Goal: Task Accomplishment & Management: Manage account settings

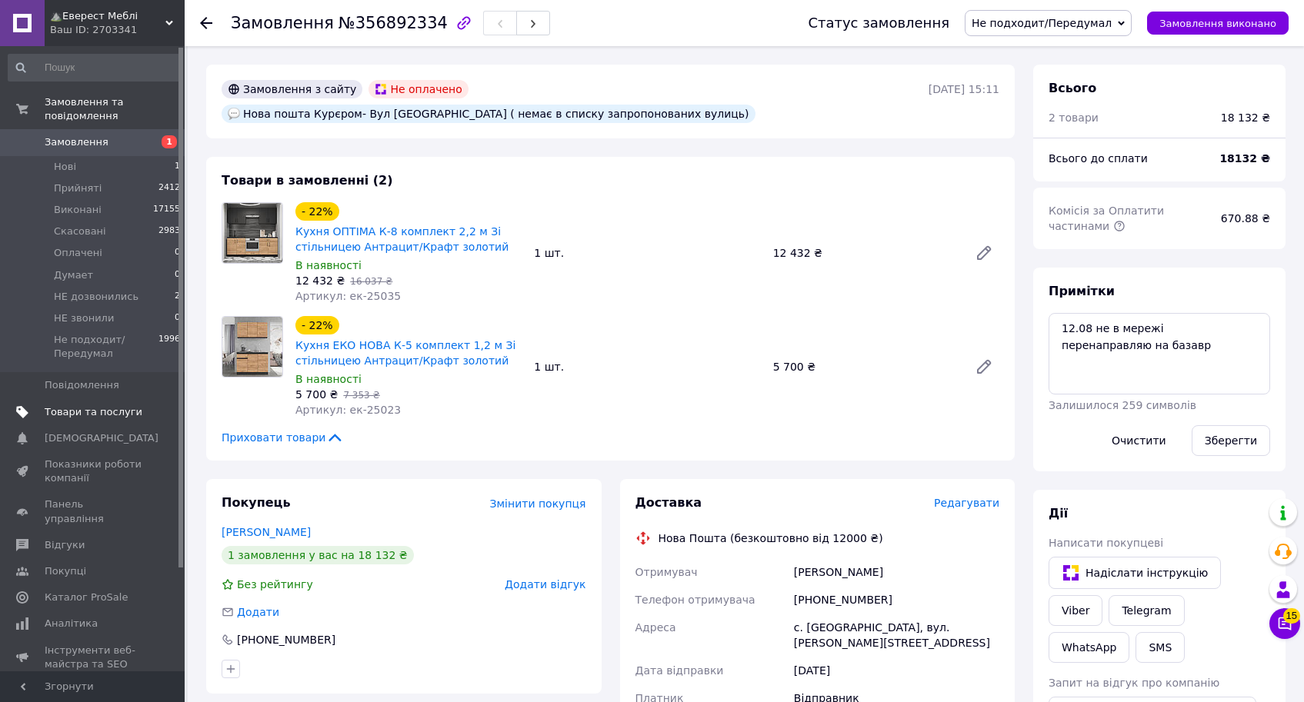
click at [69, 405] on span "Товари та послуги" at bounding box center [94, 412] width 98 height 14
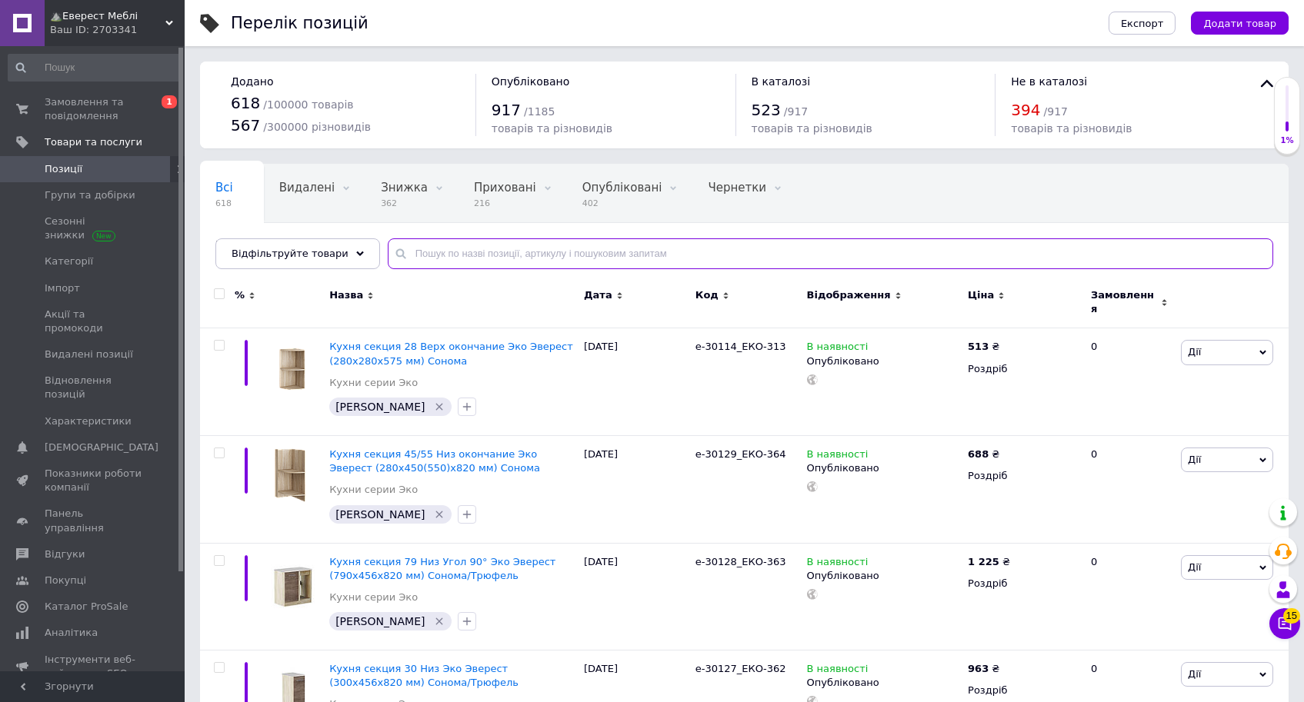
click at [568, 254] on input "text" at bounding box center [830, 253] width 885 height 31
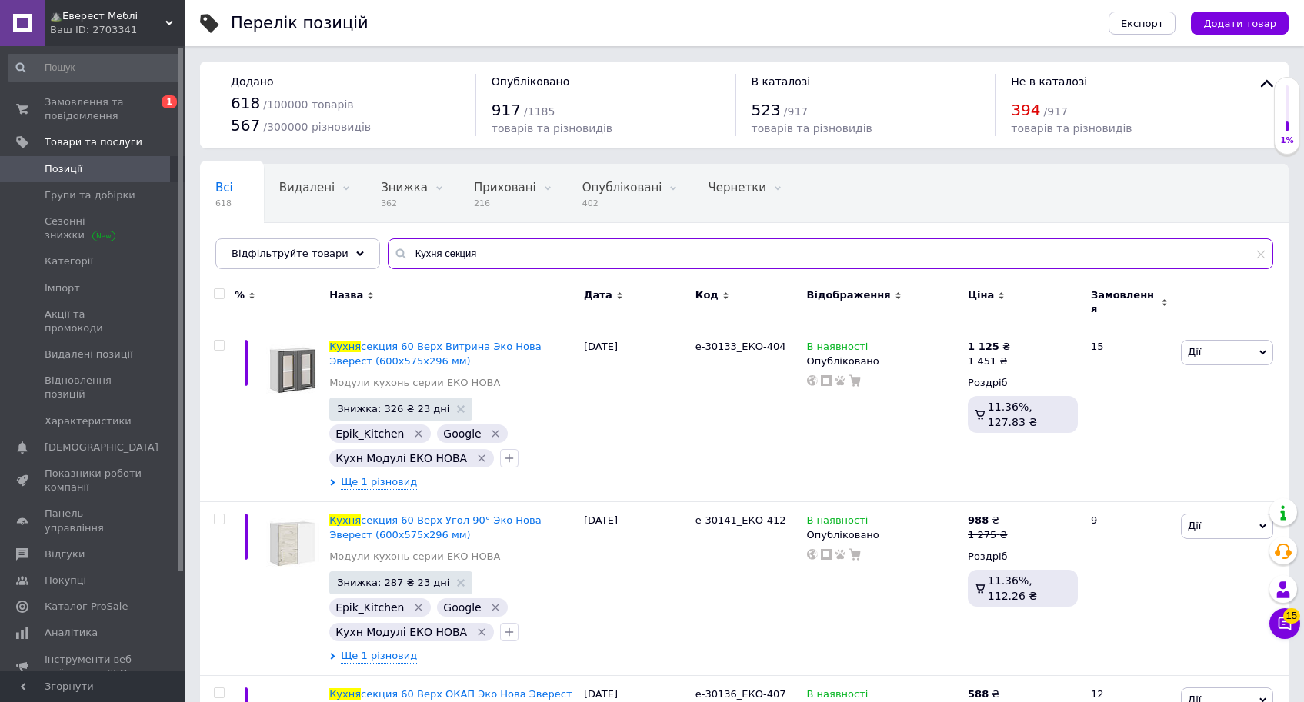
type input "Кухня секция"
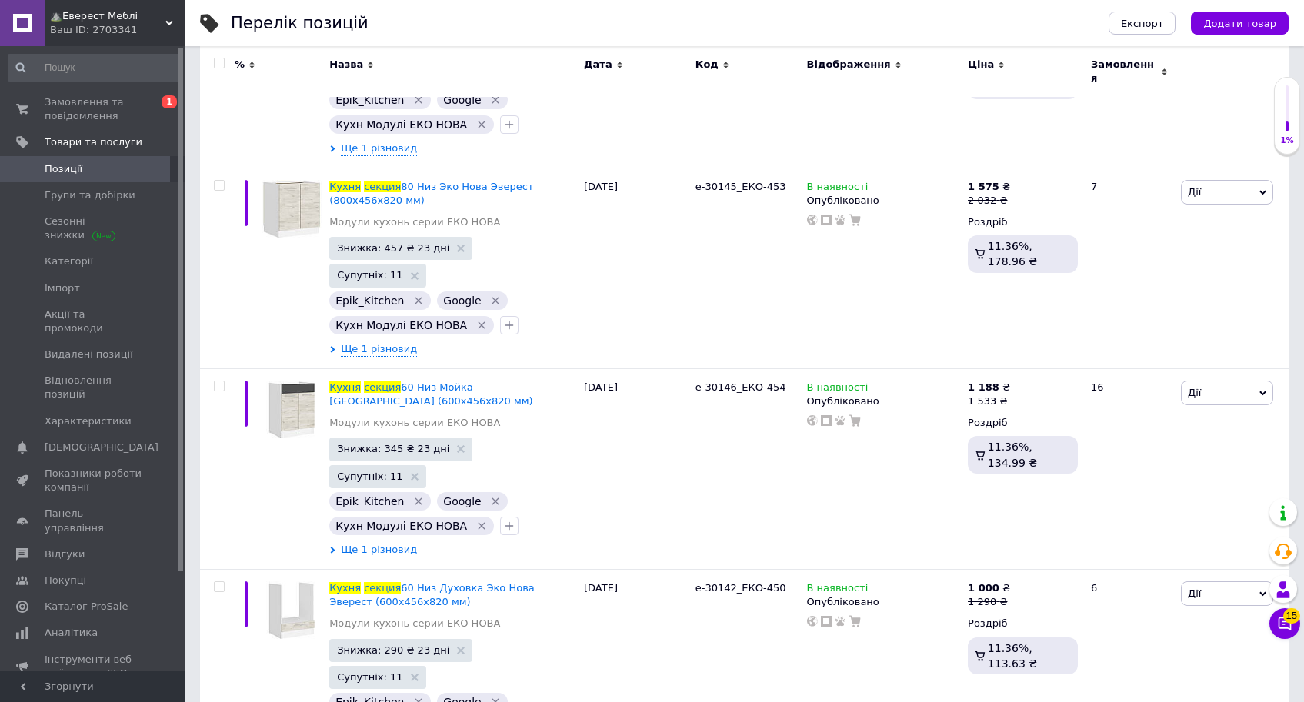
scroll to position [3155, 0]
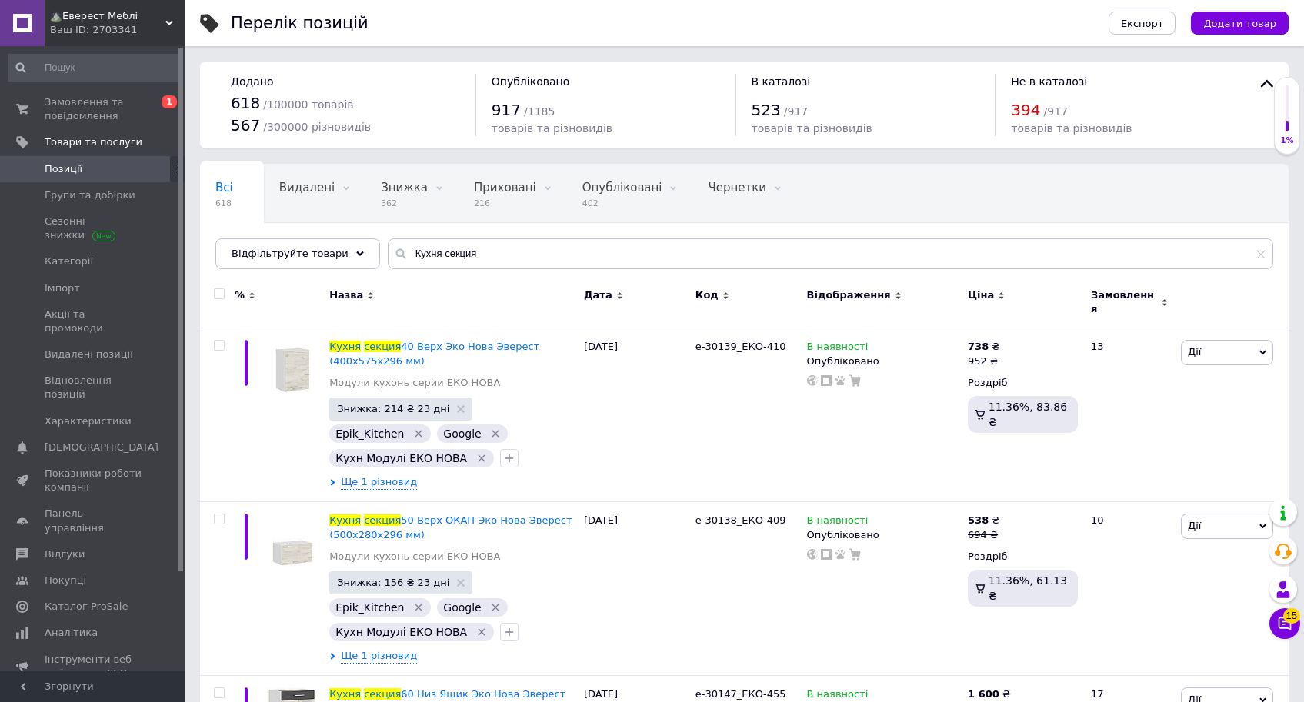
click at [216, 298] on input "checkbox" at bounding box center [219, 294] width 10 height 10
checkbox input "true"
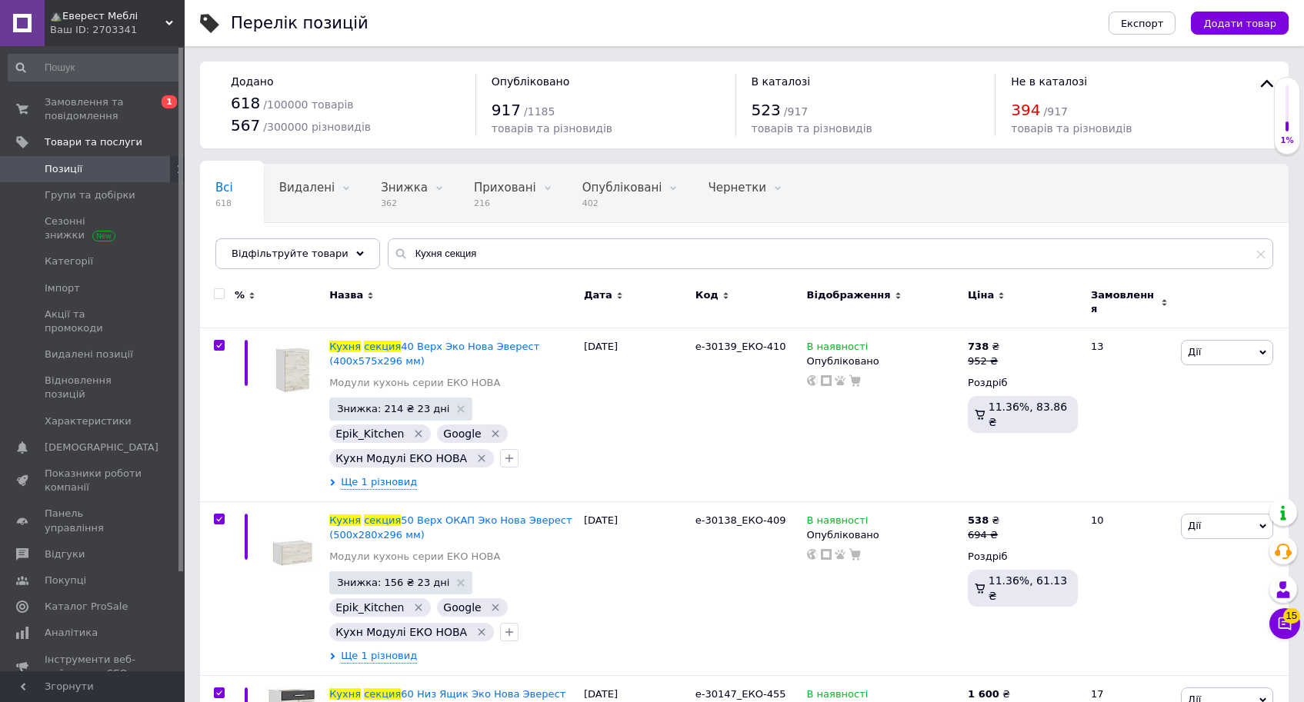
checkbox input "true"
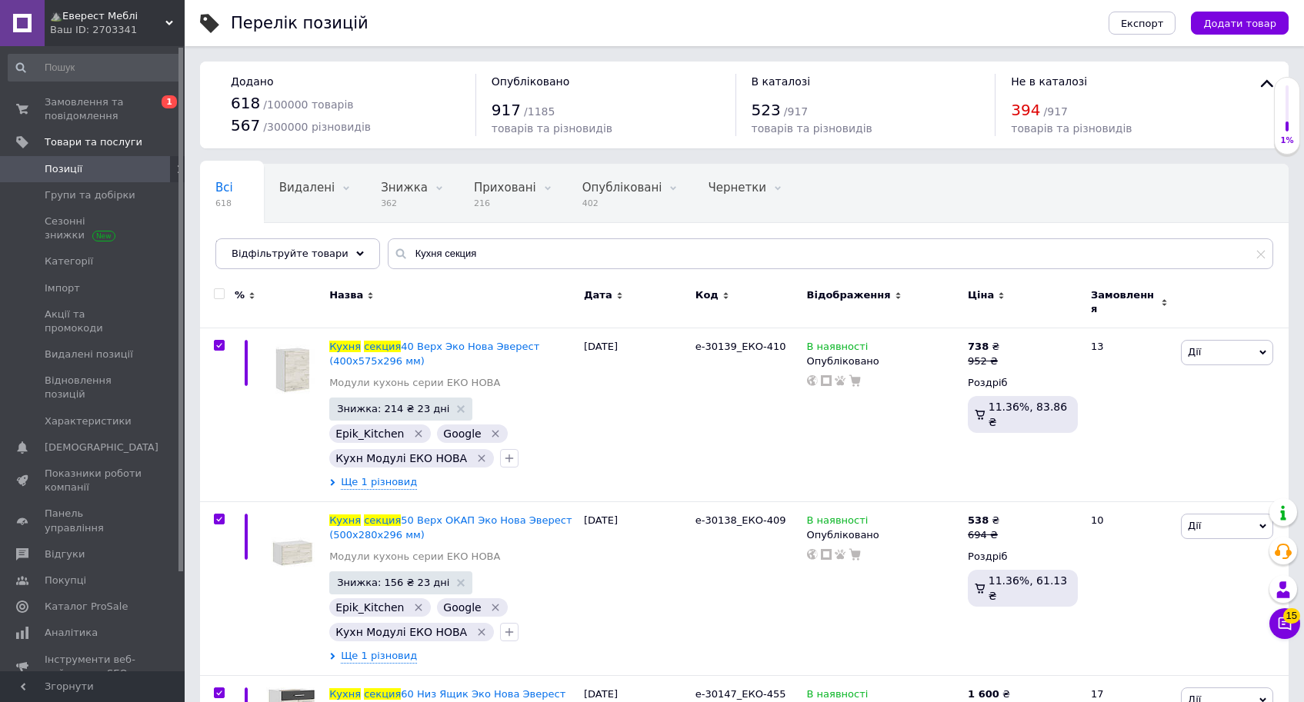
checkbox input "true"
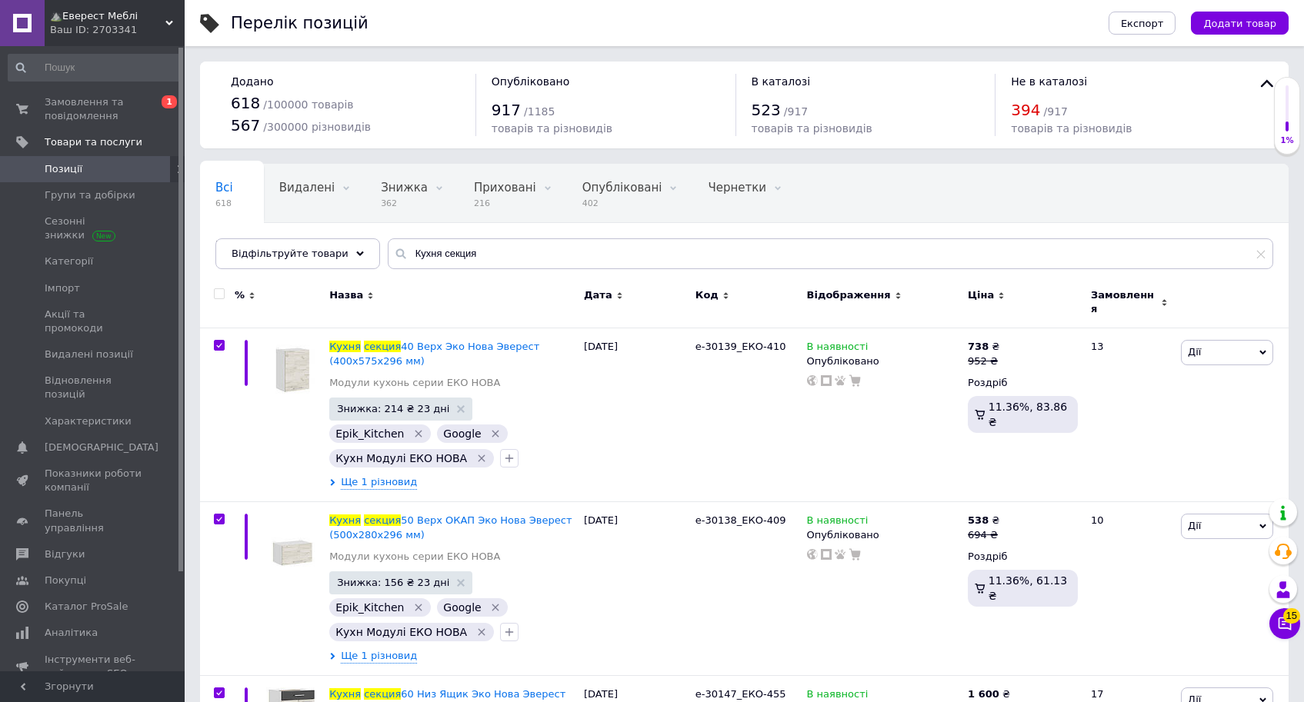
checkbox input "true"
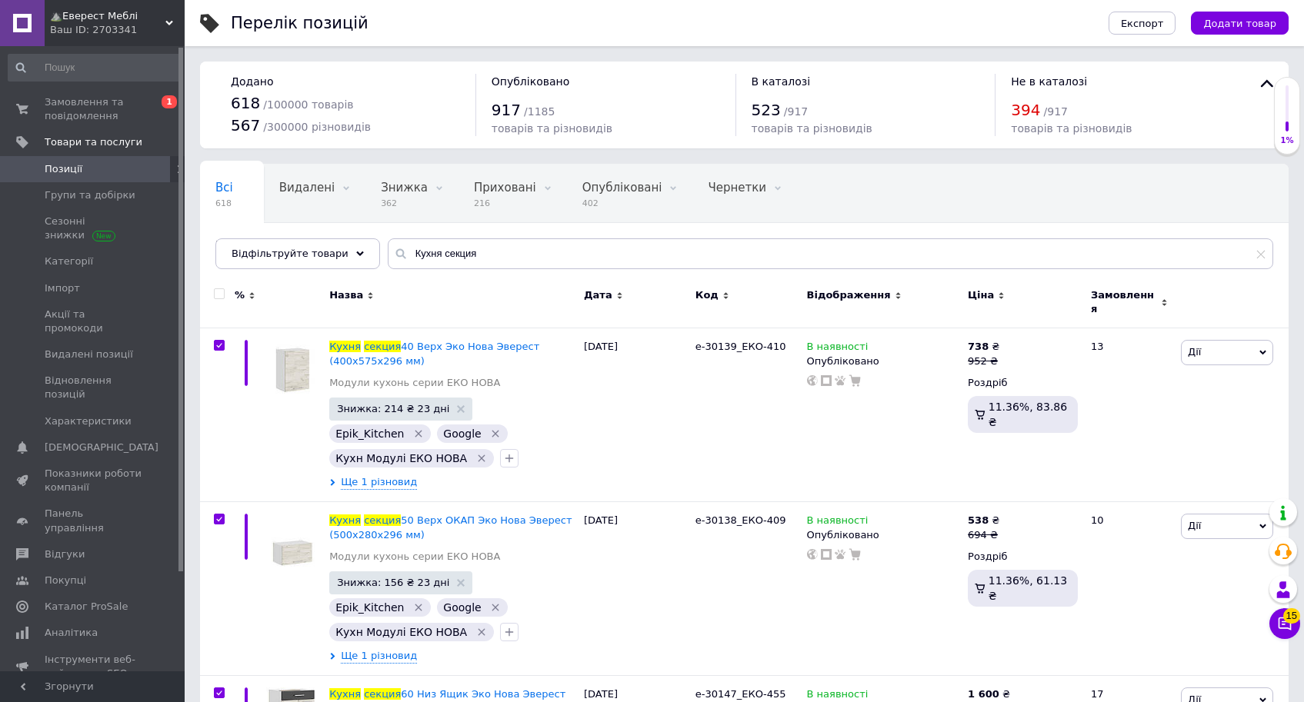
checkbox input "true"
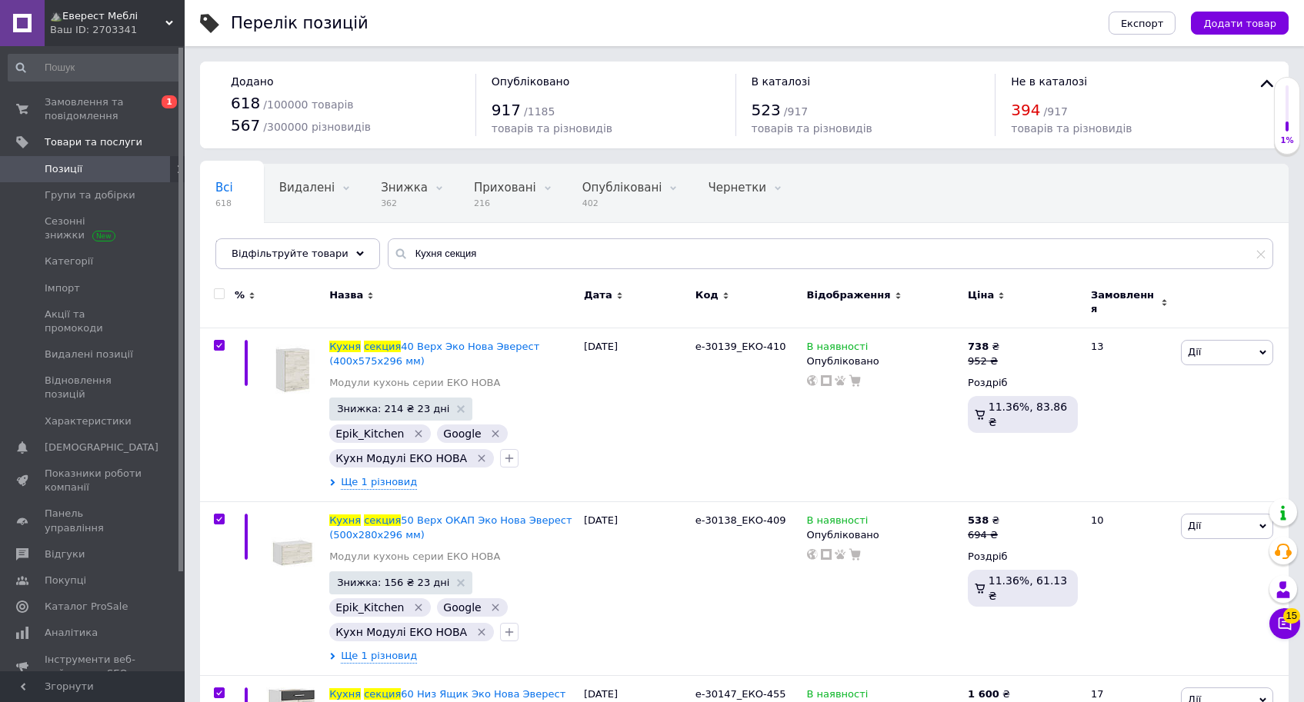
checkbox input "true"
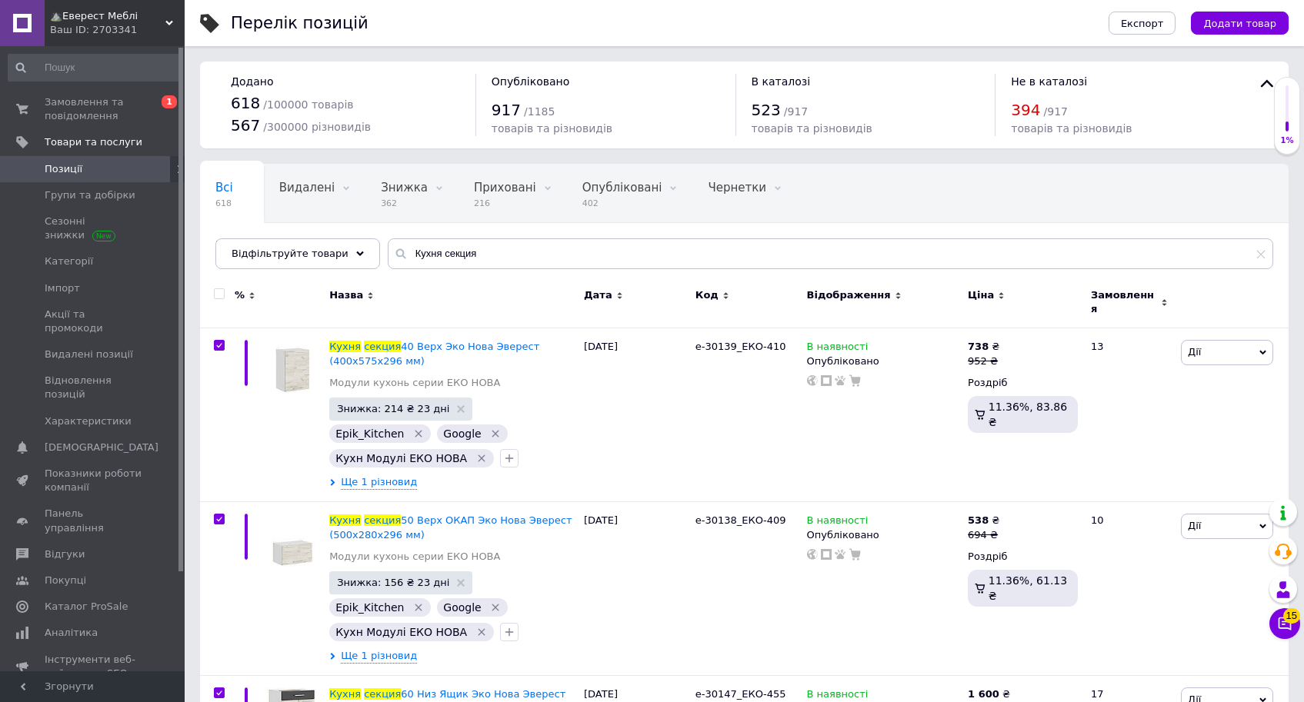
checkbox input "true"
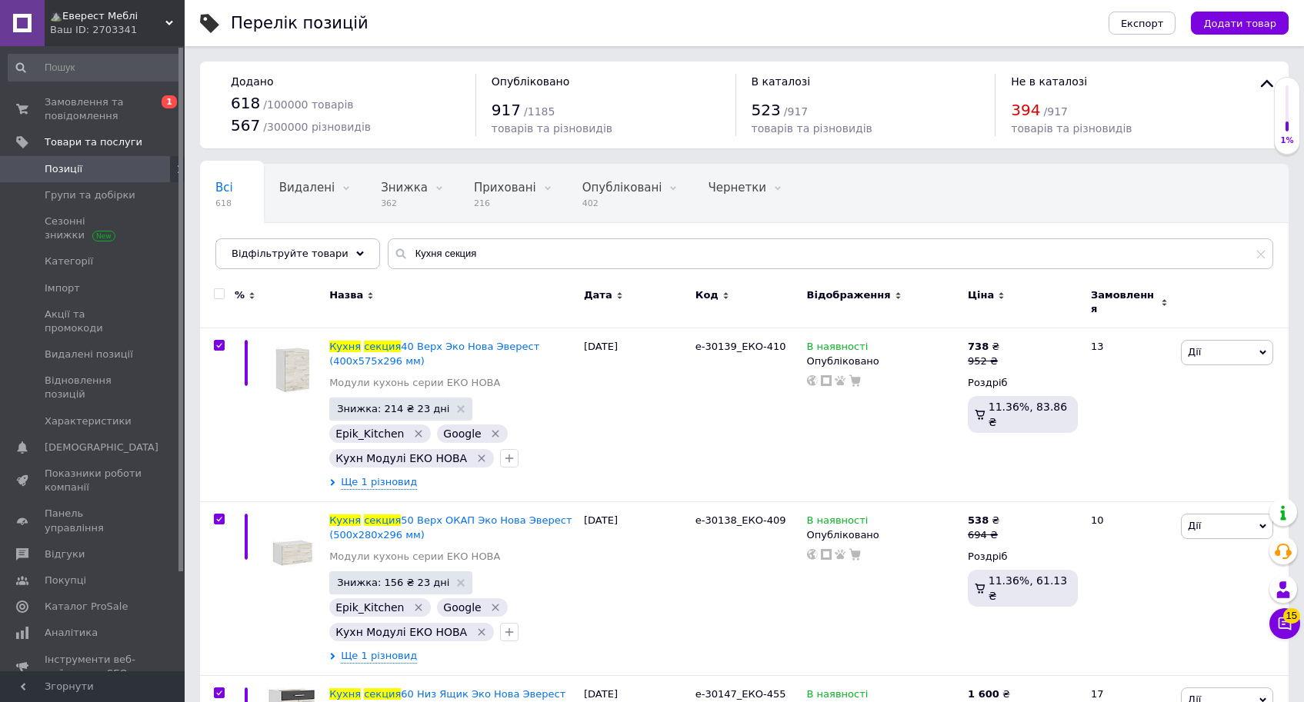
checkbox input "true"
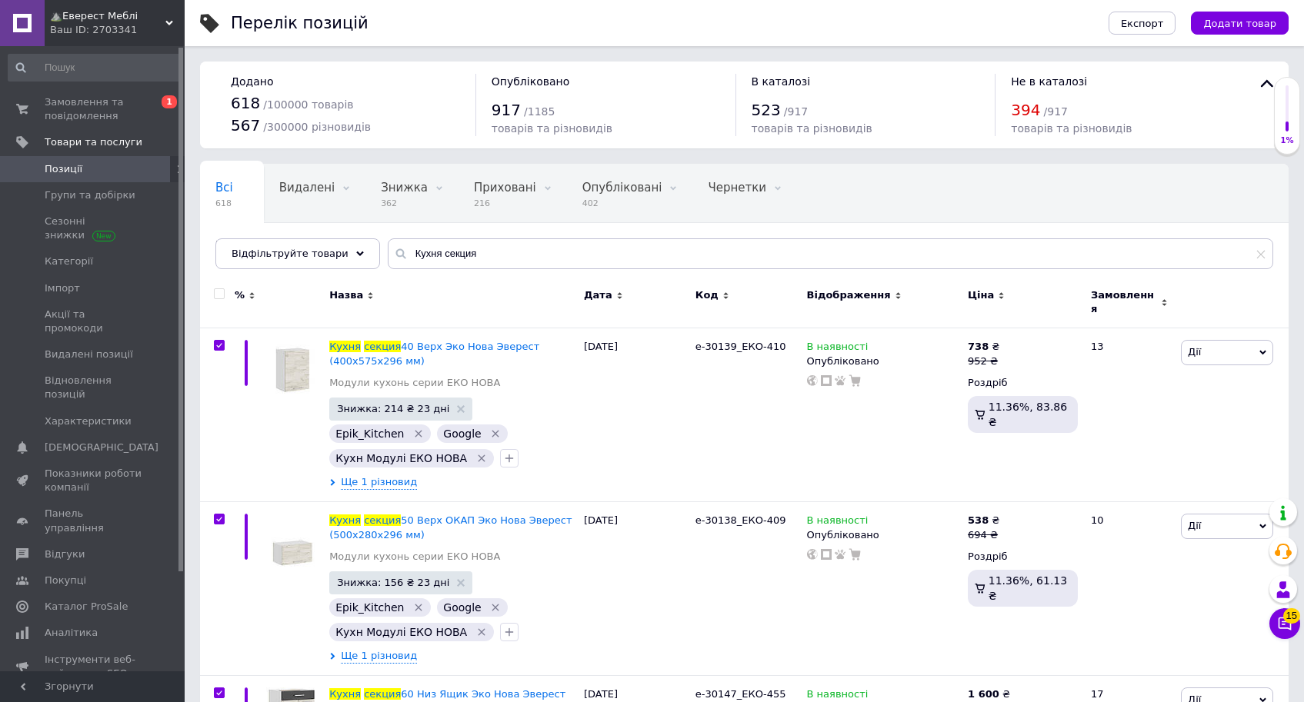
checkbox input "true"
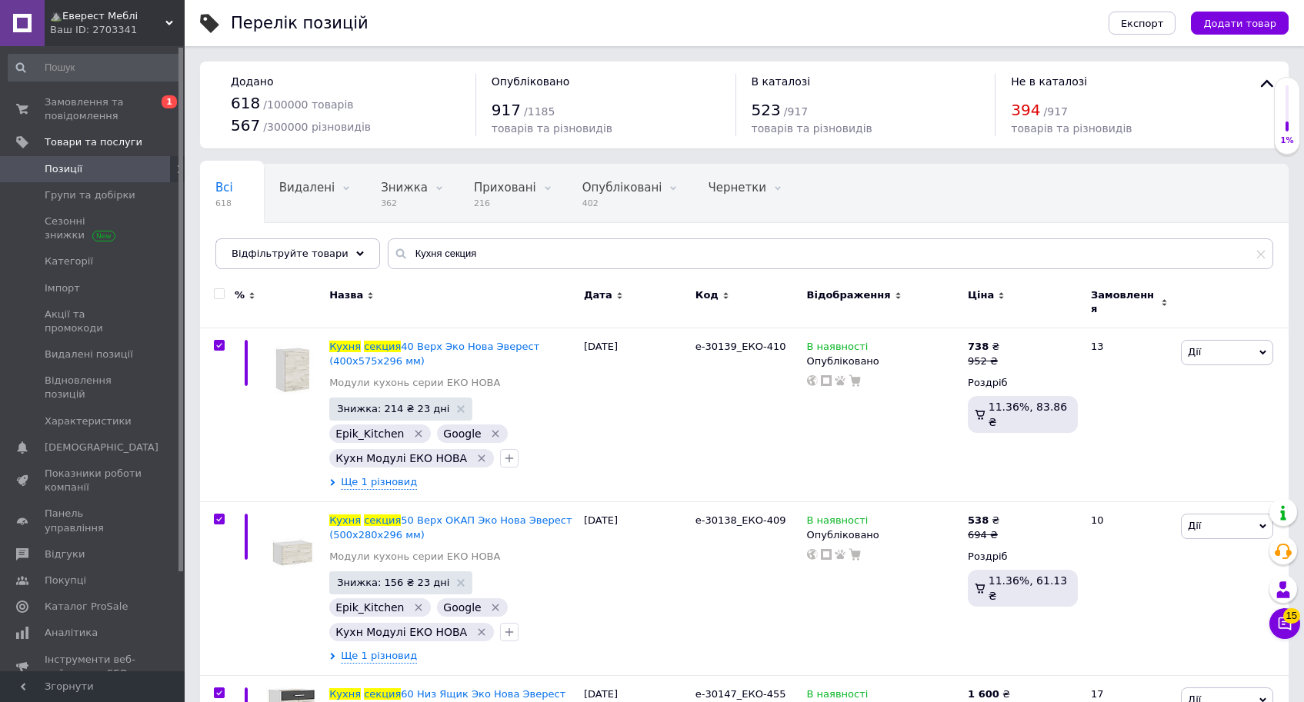
checkbox input "true"
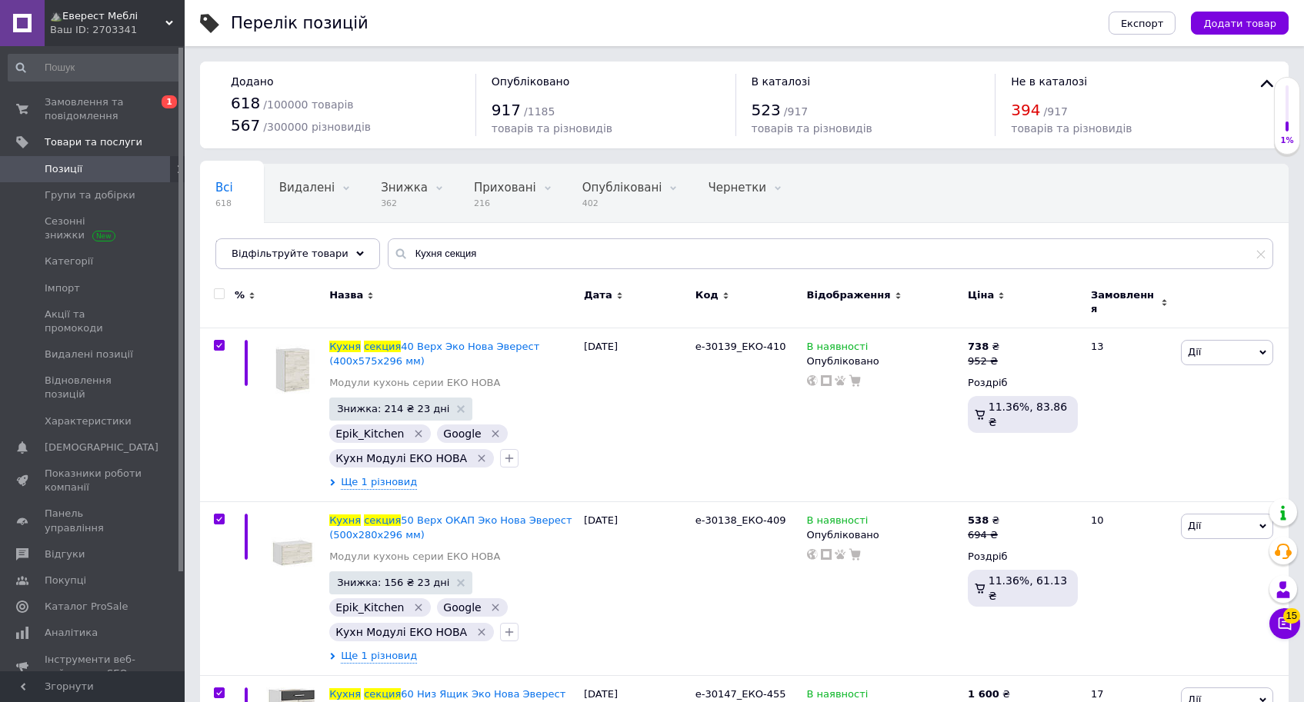
checkbox input "true"
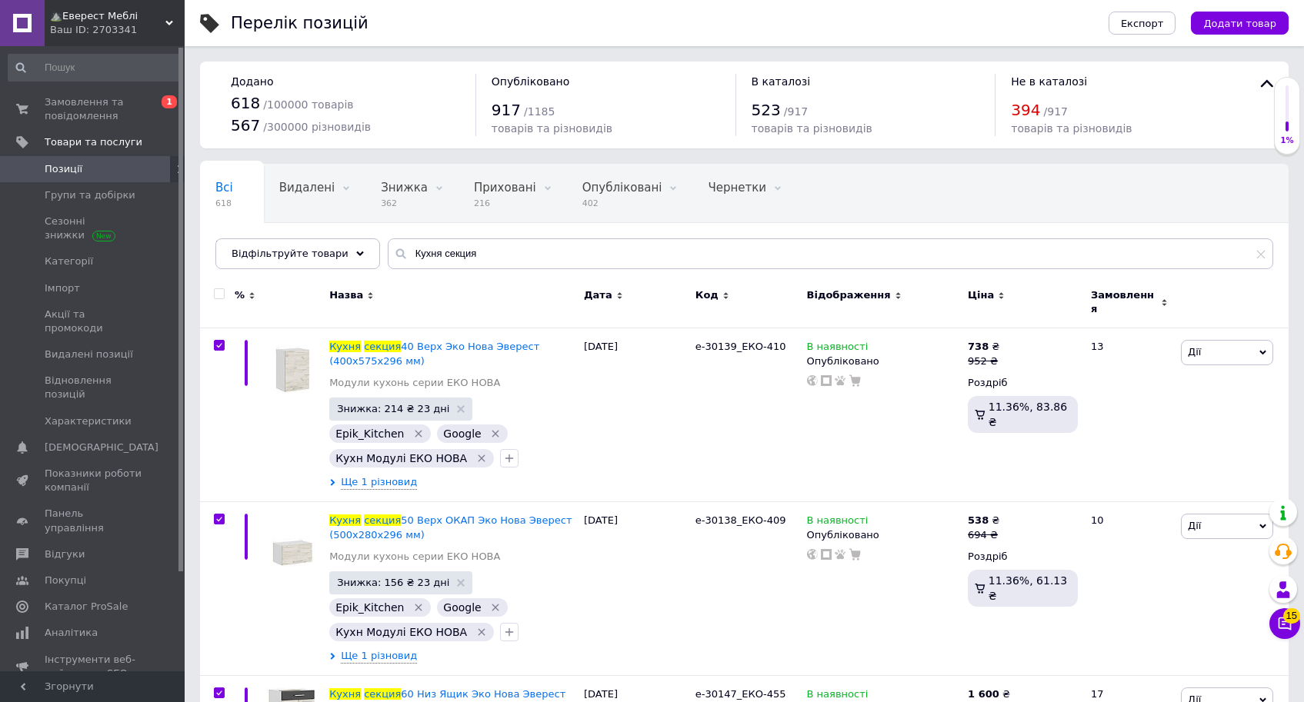
checkbox input "true"
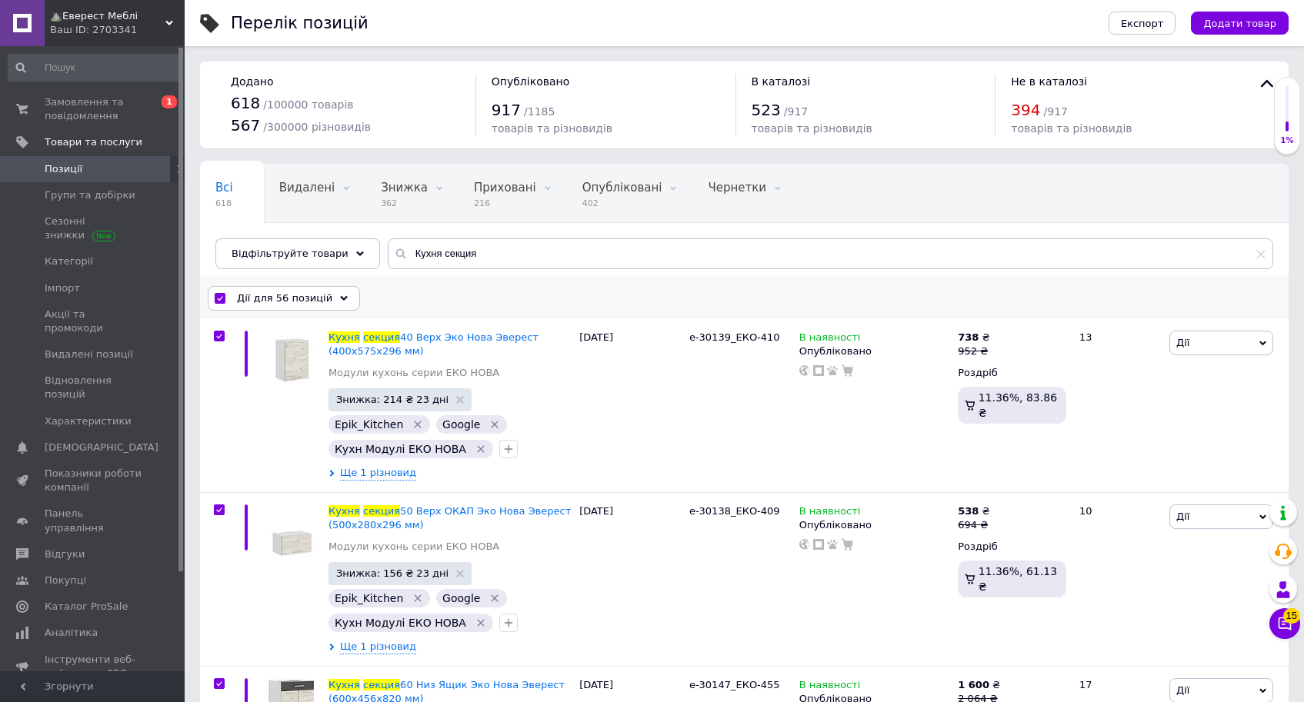
click at [251, 291] on span "Дії для 56 позицій" at bounding box center [284, 298] width 95 height 14
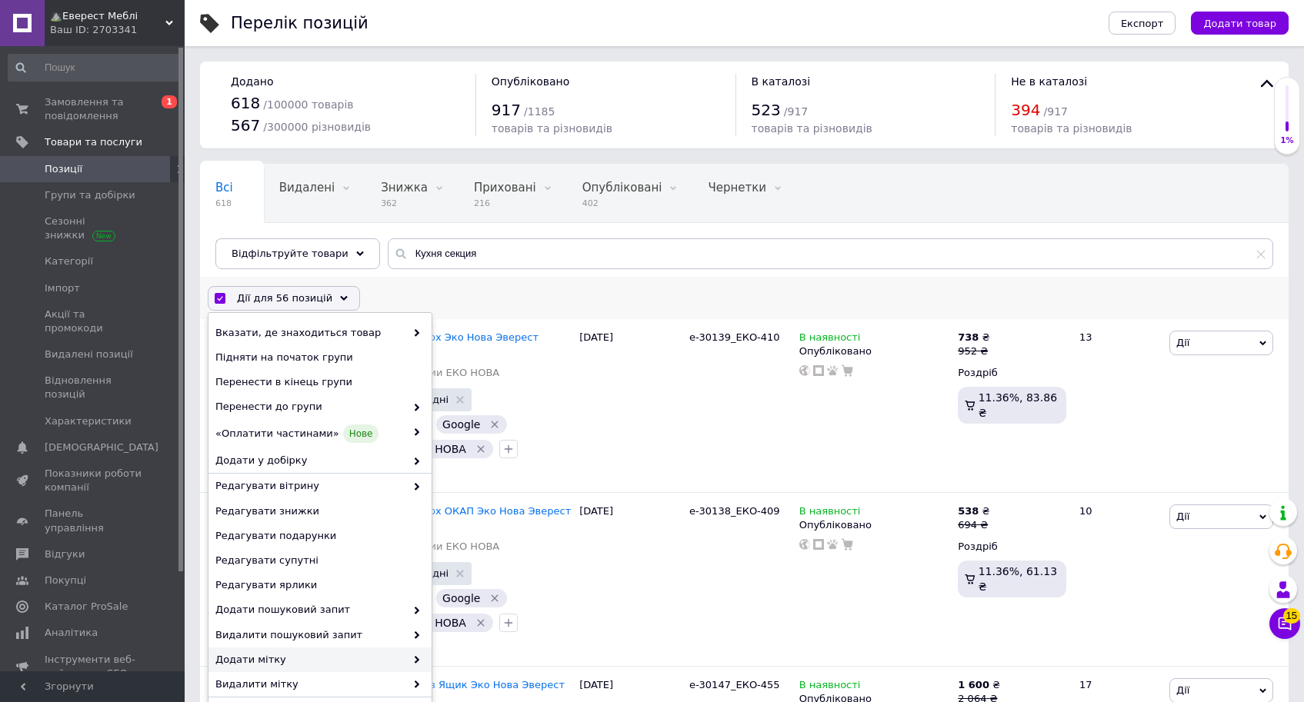
scroll to position [50, 0]
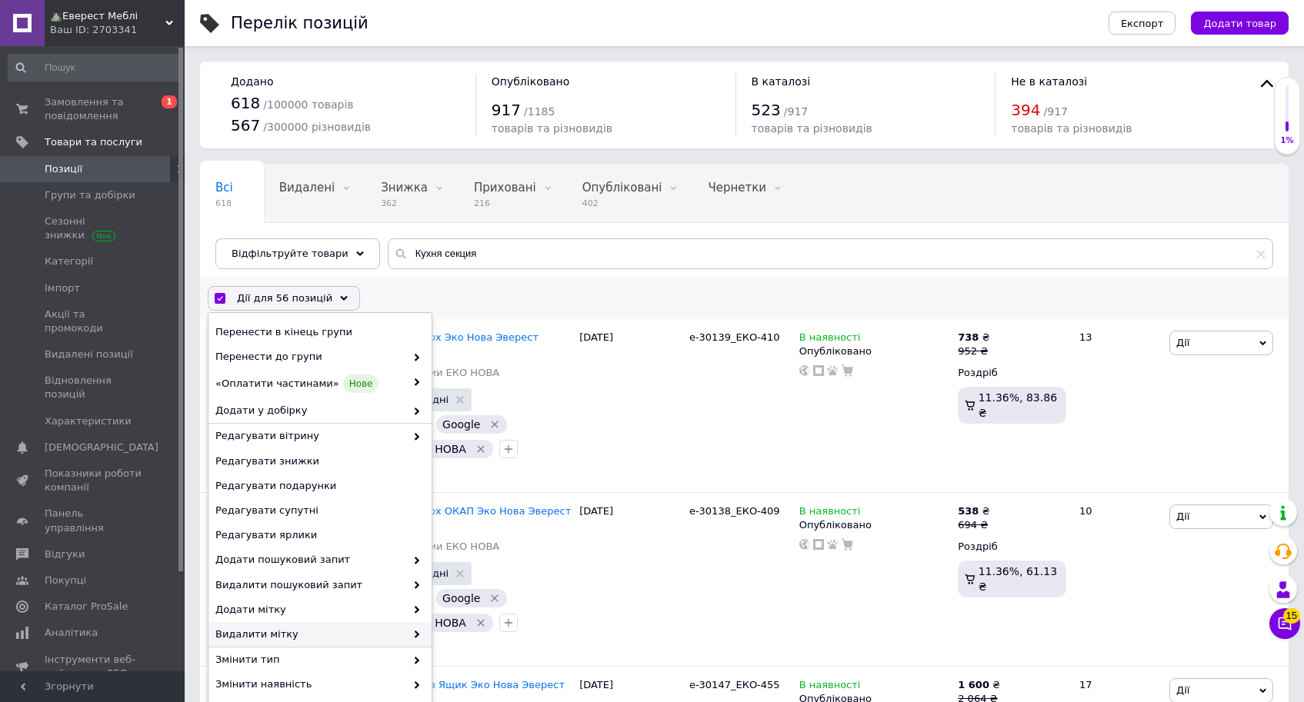
click at [322, 634] on span "Видалити мітку" at bounding box center [310, 635] width 190 height 14
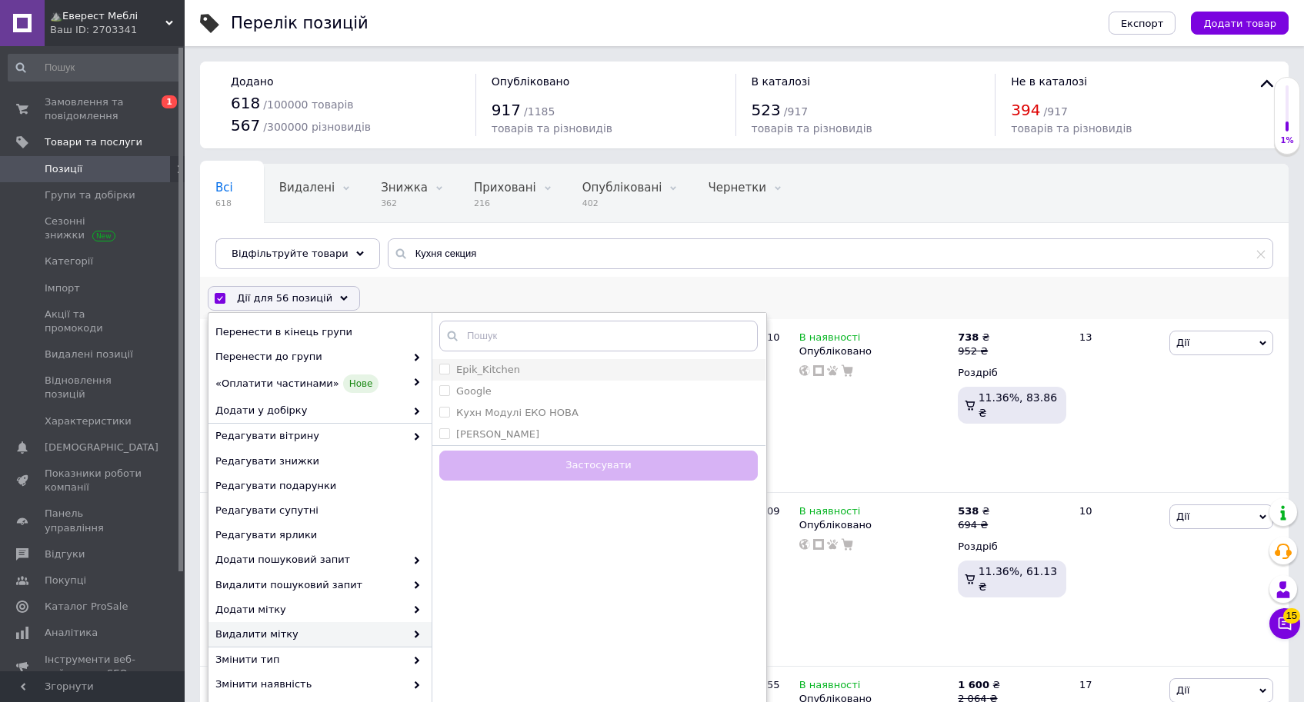
click at [491, 367] on label "Epik_Kitchen" at bounding box center [488, 370] width 64 height 12
checkbox input "true"
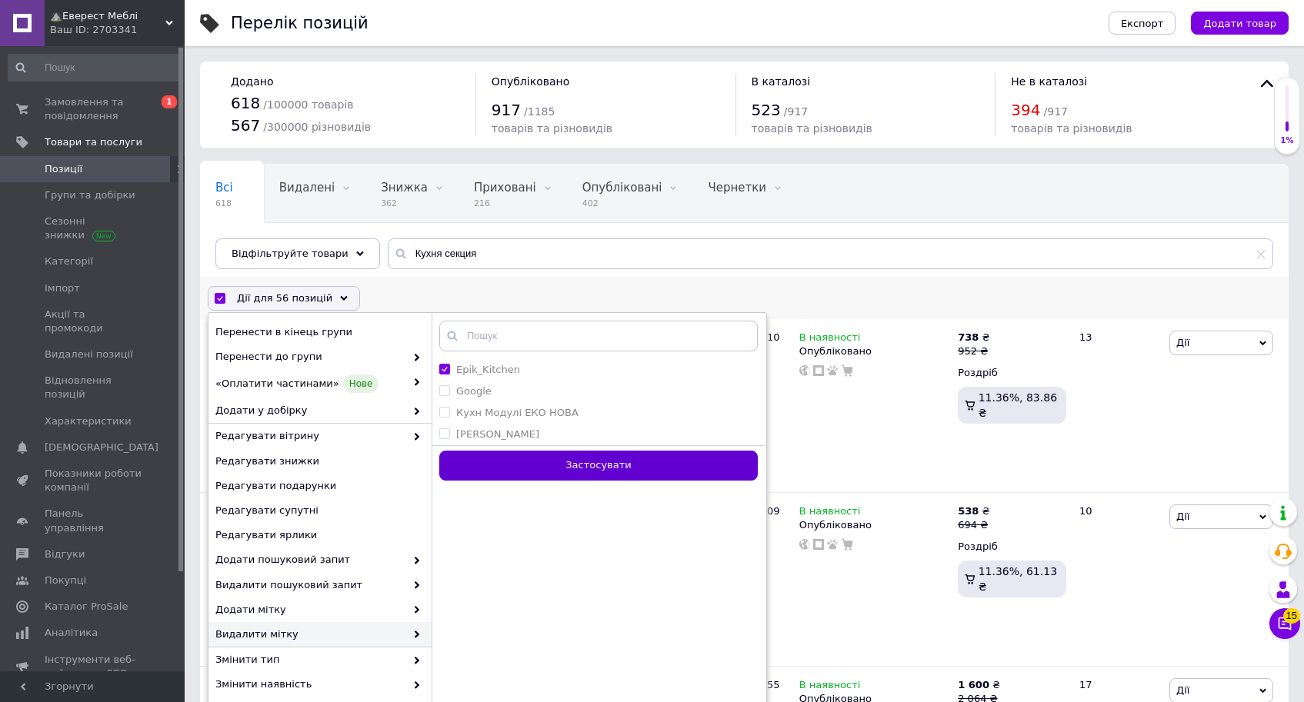
click at [574, 471] on button "Застосувати" at bounding box center [598, 466] width 318 height 30
checkbox input "false"
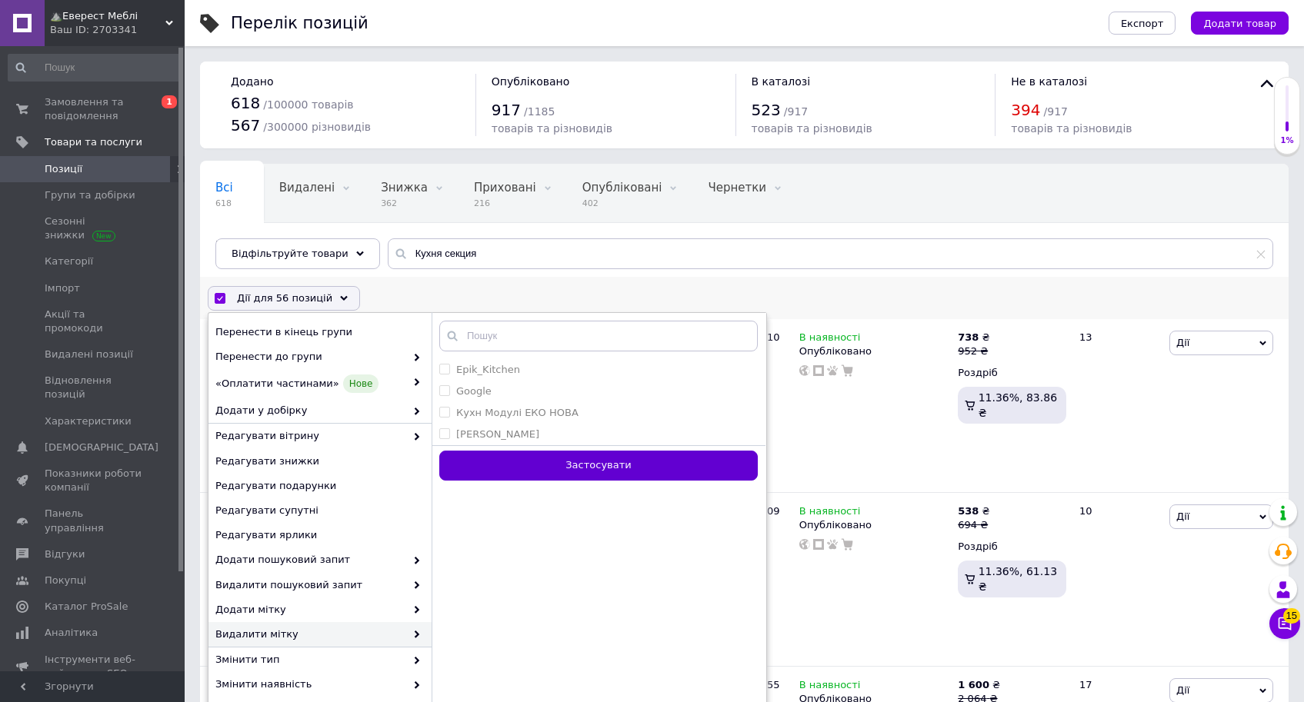
checkbox input "false"
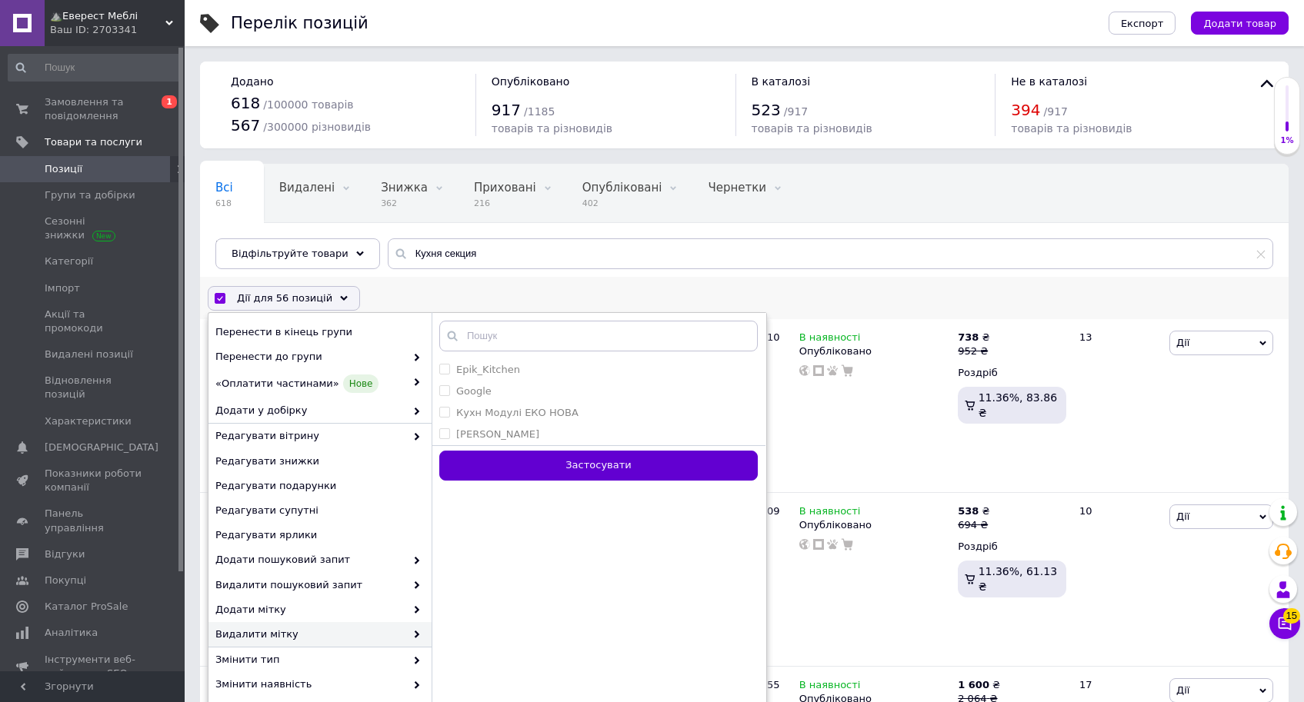
checkbox input "false"
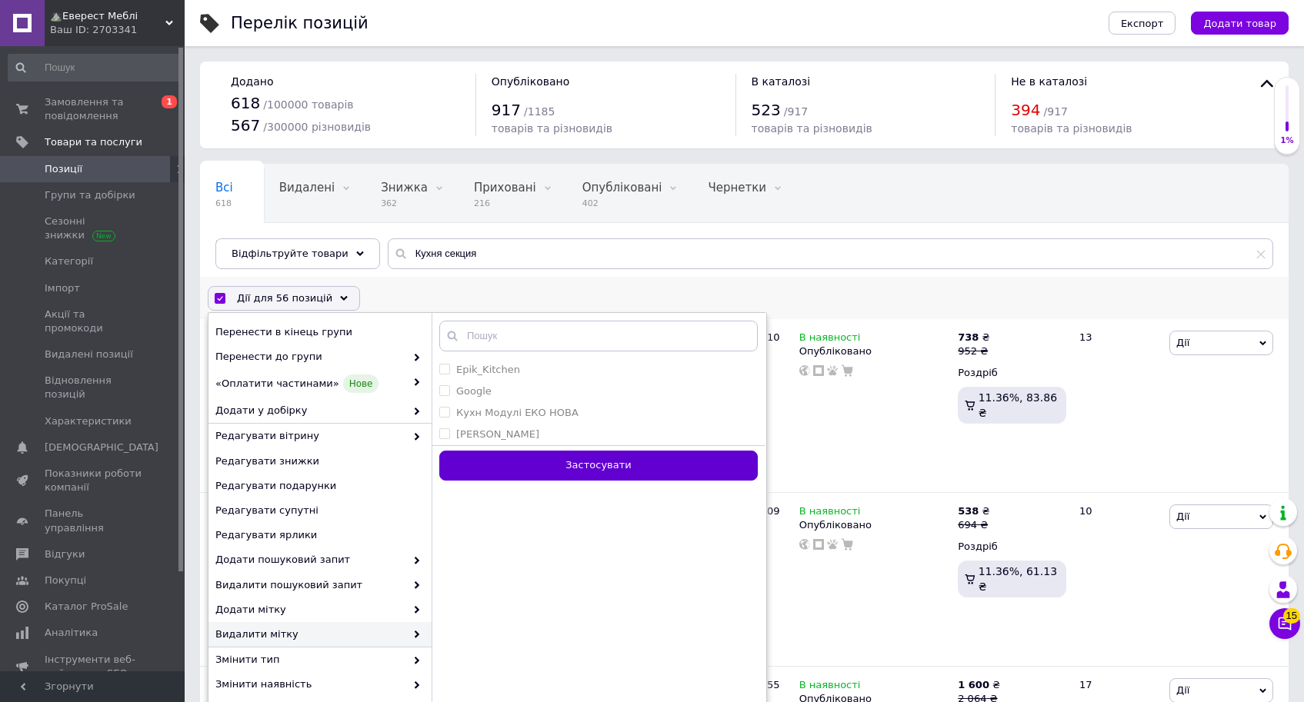
checkbox input "false"
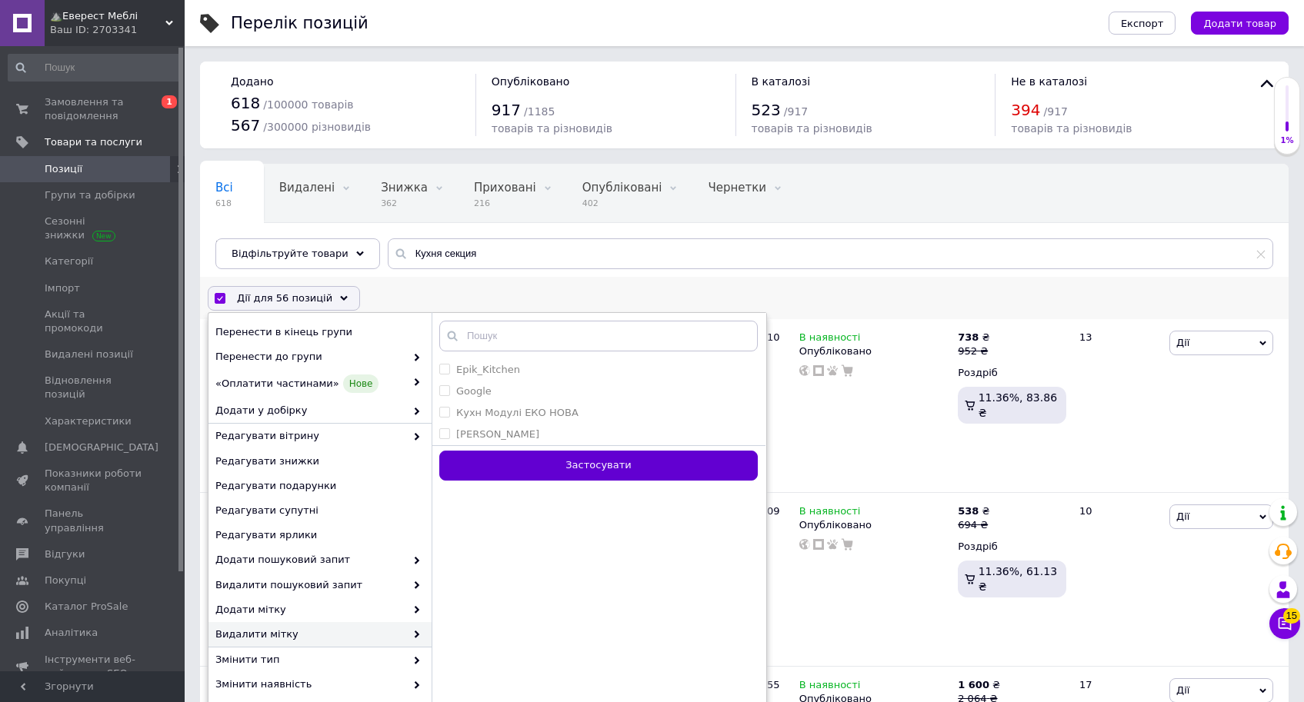
checkbox input "false"
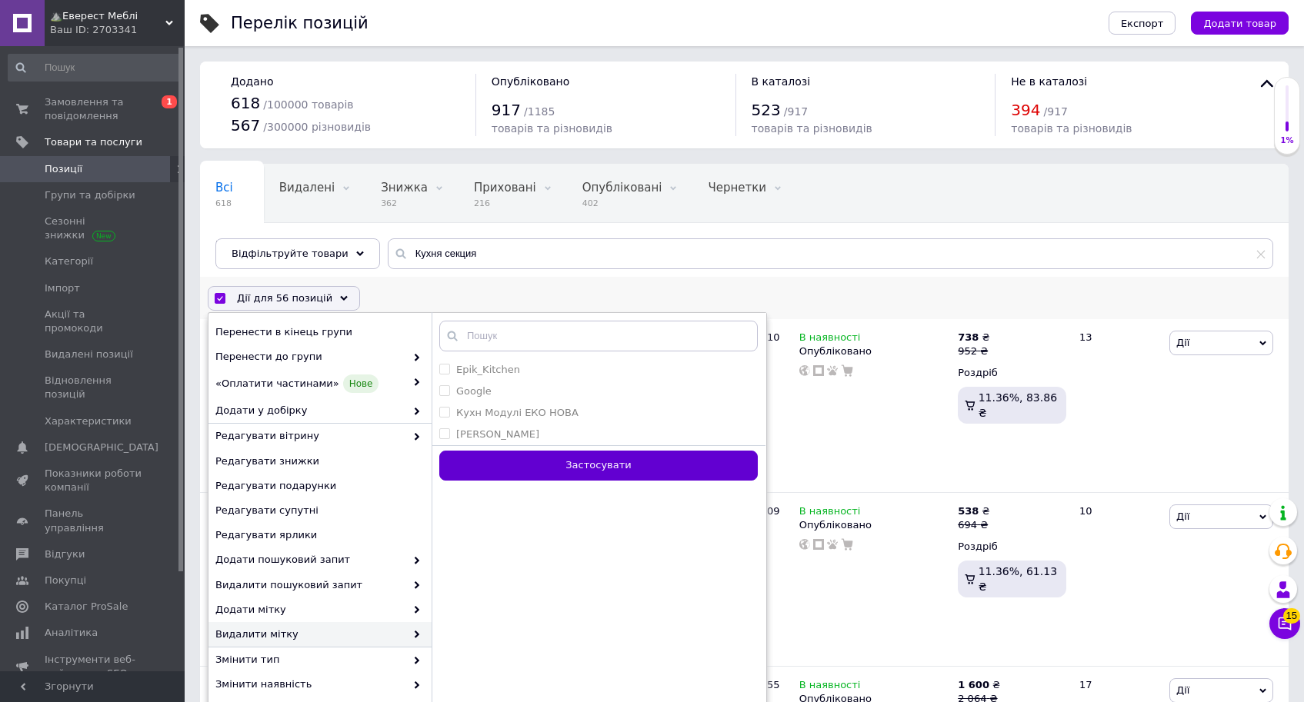
checkbox input "false"
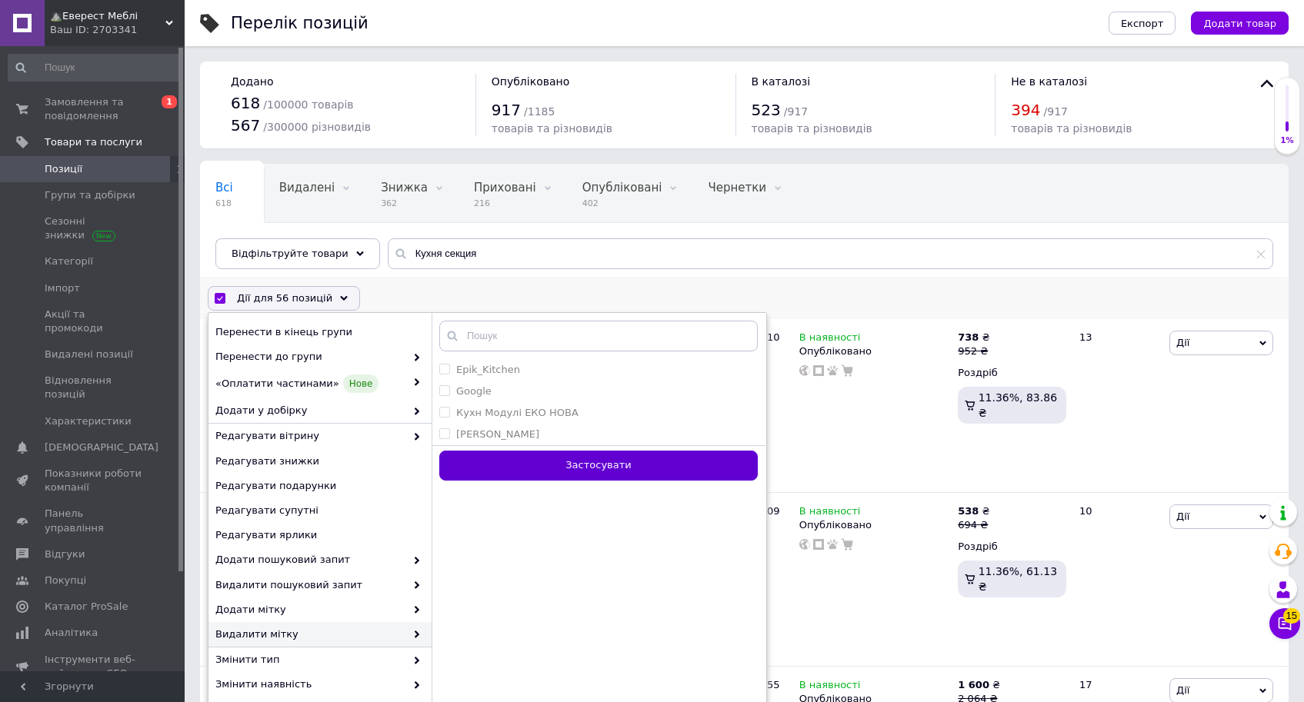
checkbox input "false"
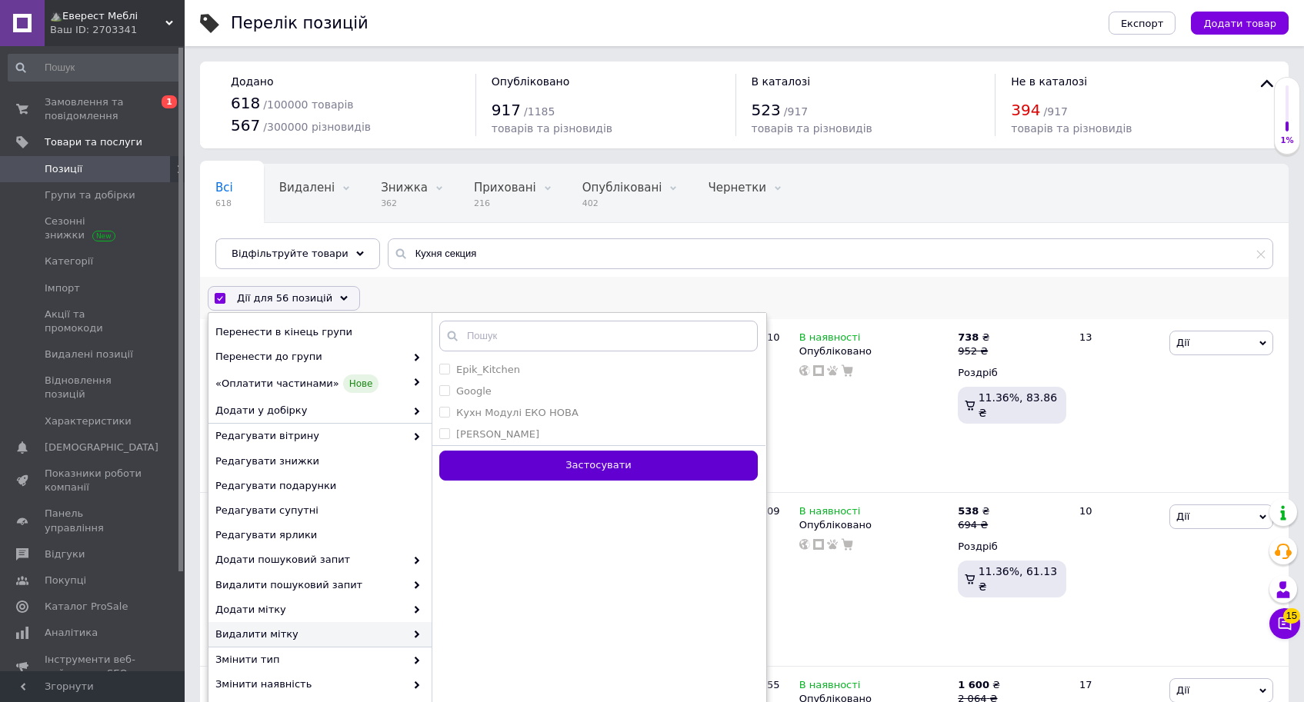
checkbox input "false"
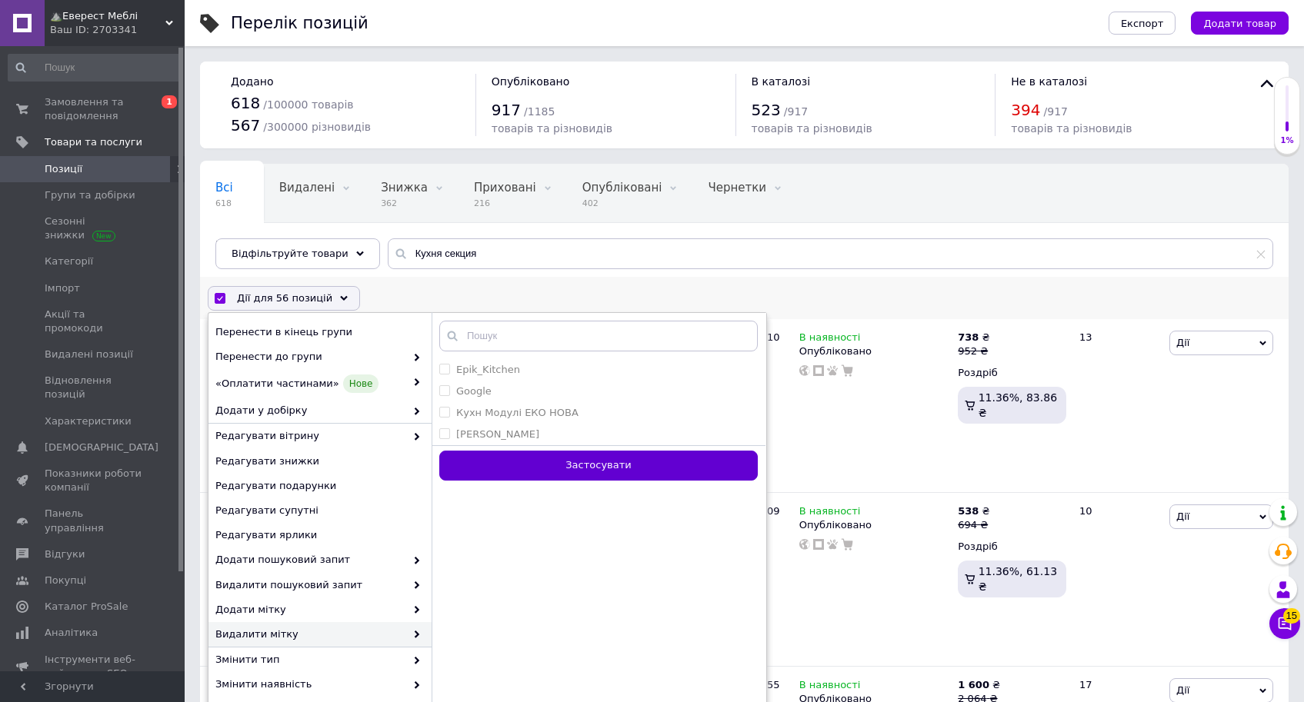
checkbox input "false"
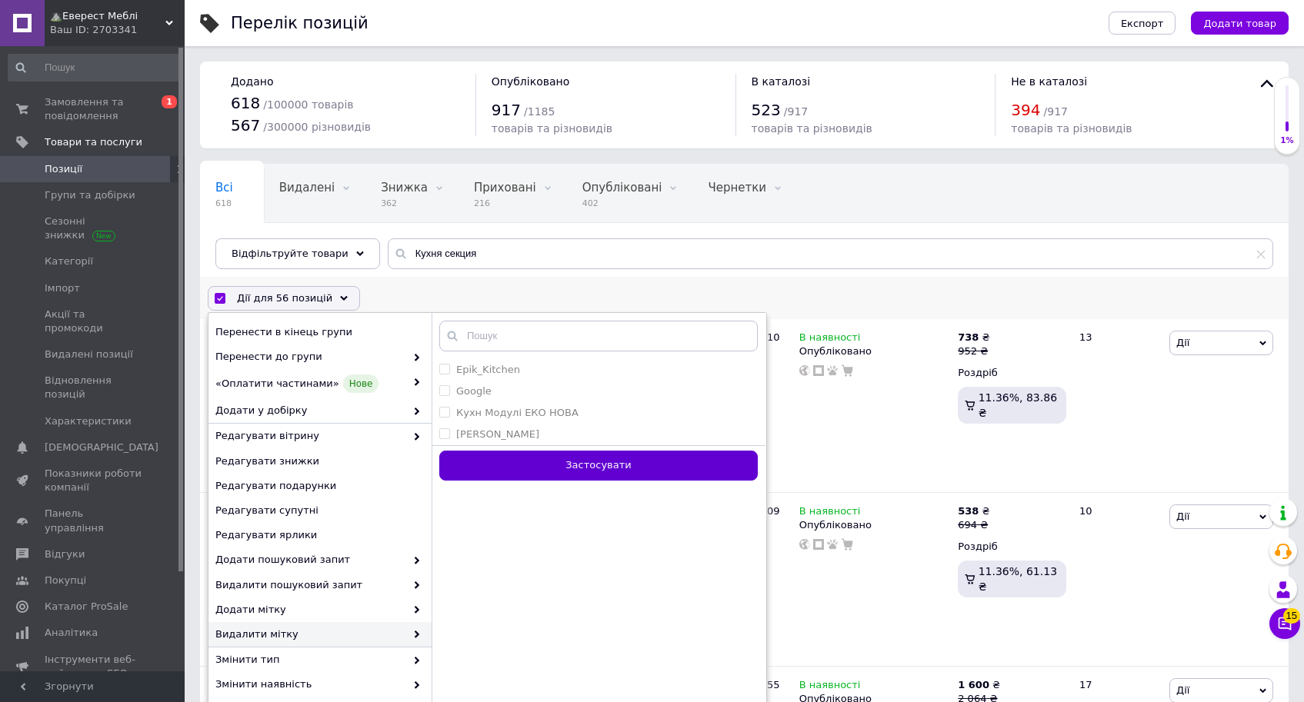
checkbox input "false"
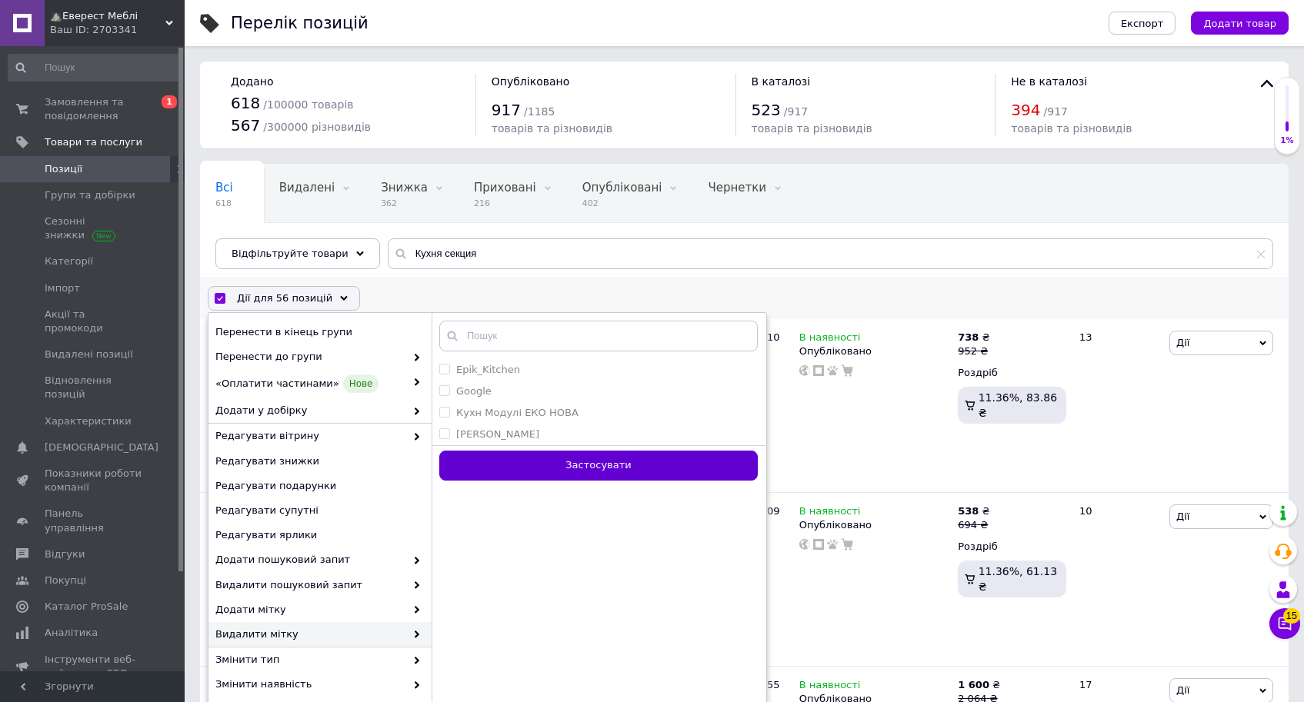
checkbox input "false"
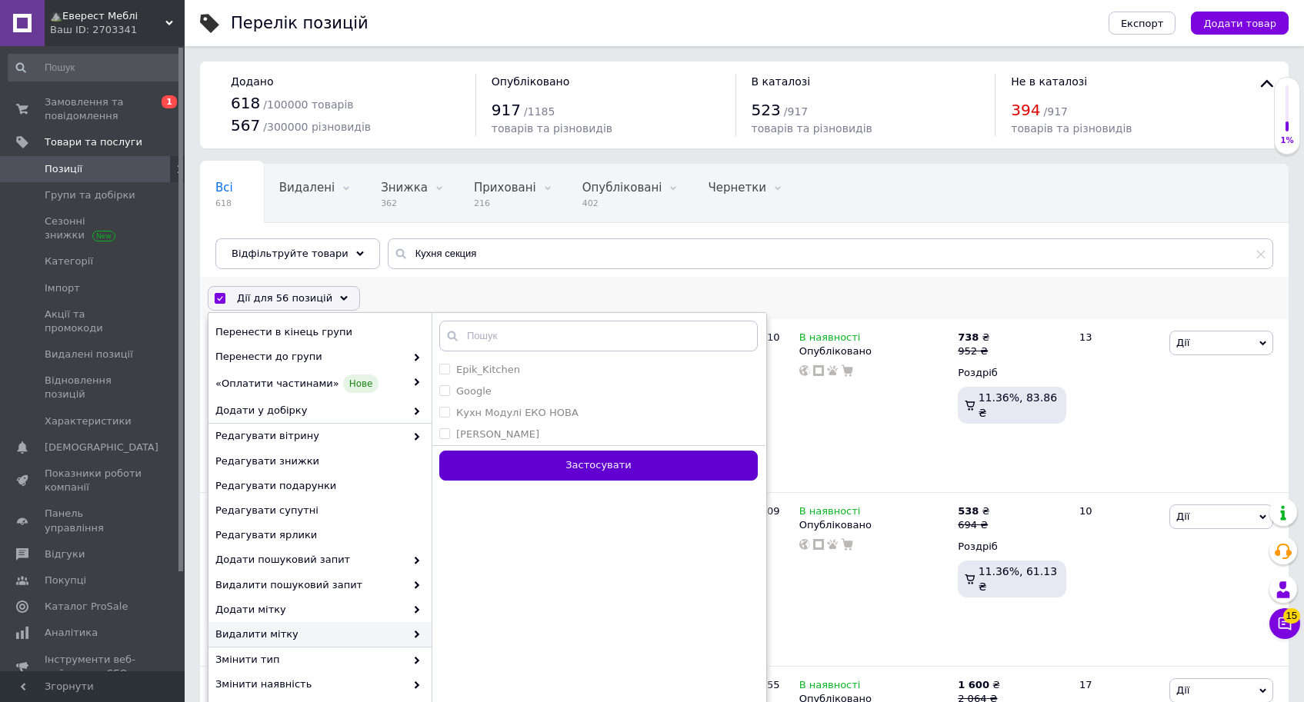
checkbox input "false"
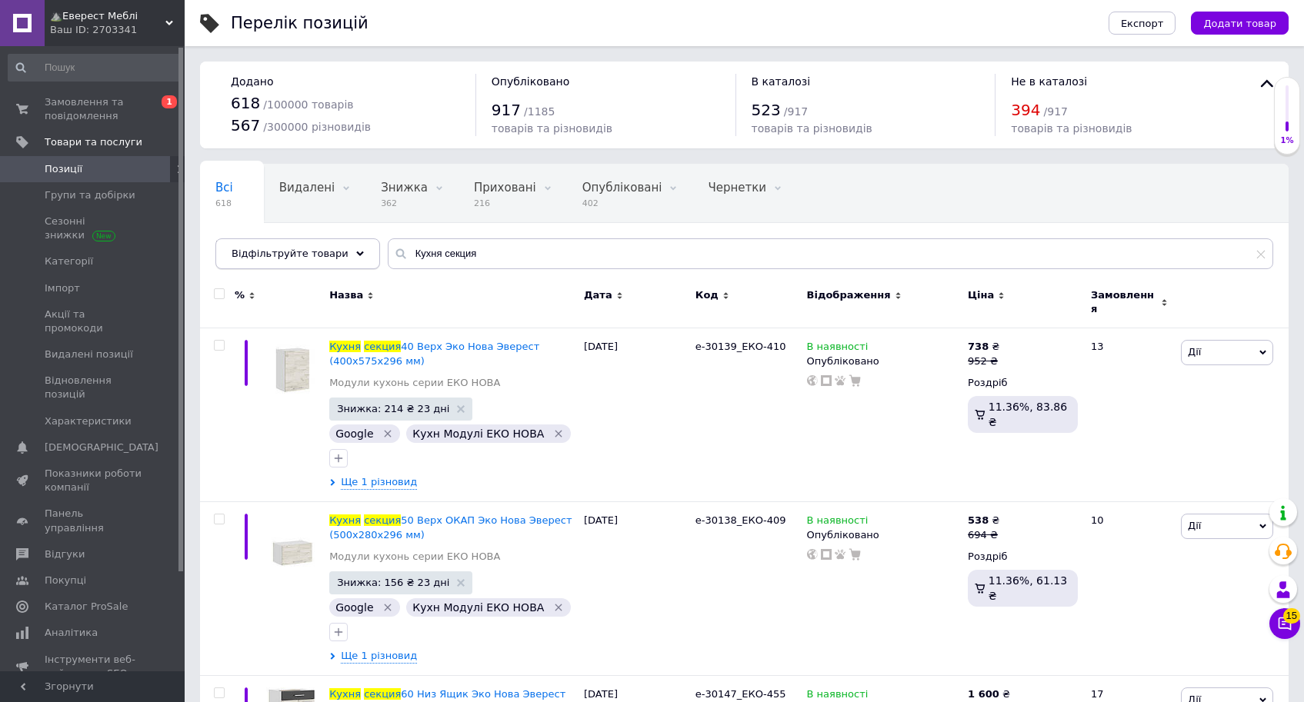
click at [268, 255] on span "Відфільтруйте товари" at bounding box center [289, 254] width 117 height 12
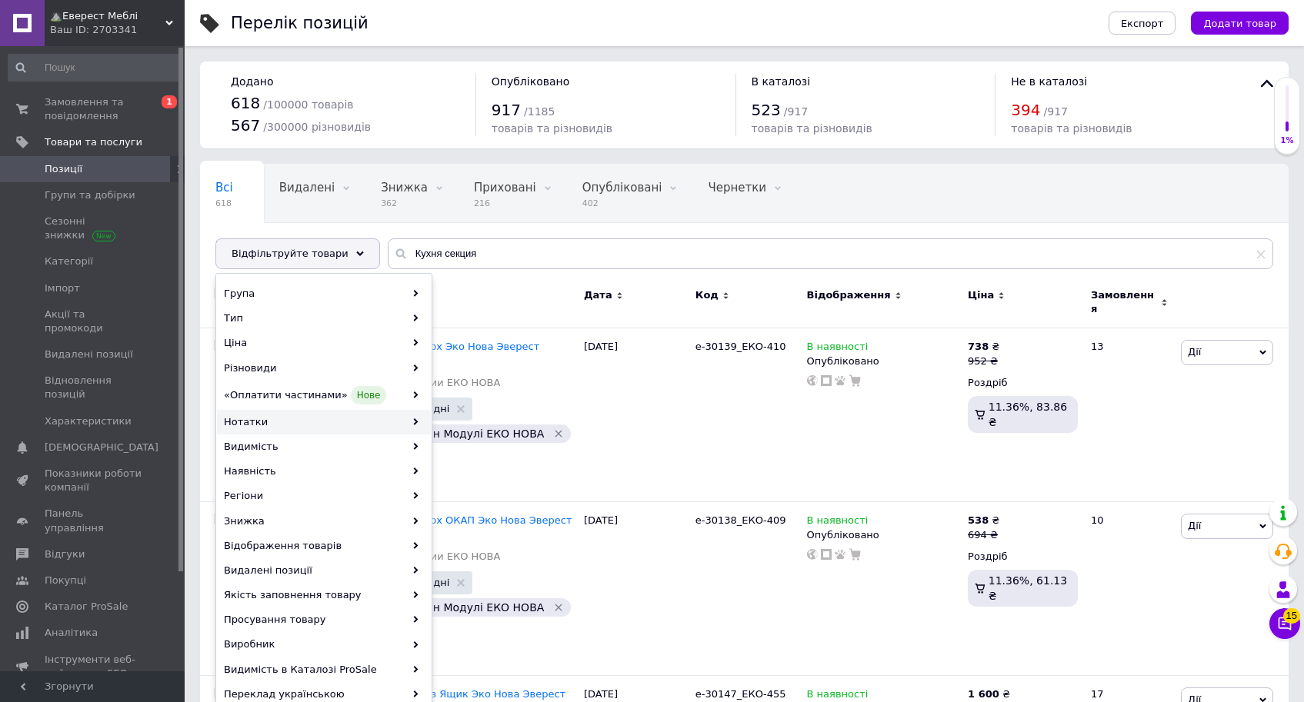
click at [271, 417] on div "Нотатки" at bounding box center [324, 422] width 214 height 25
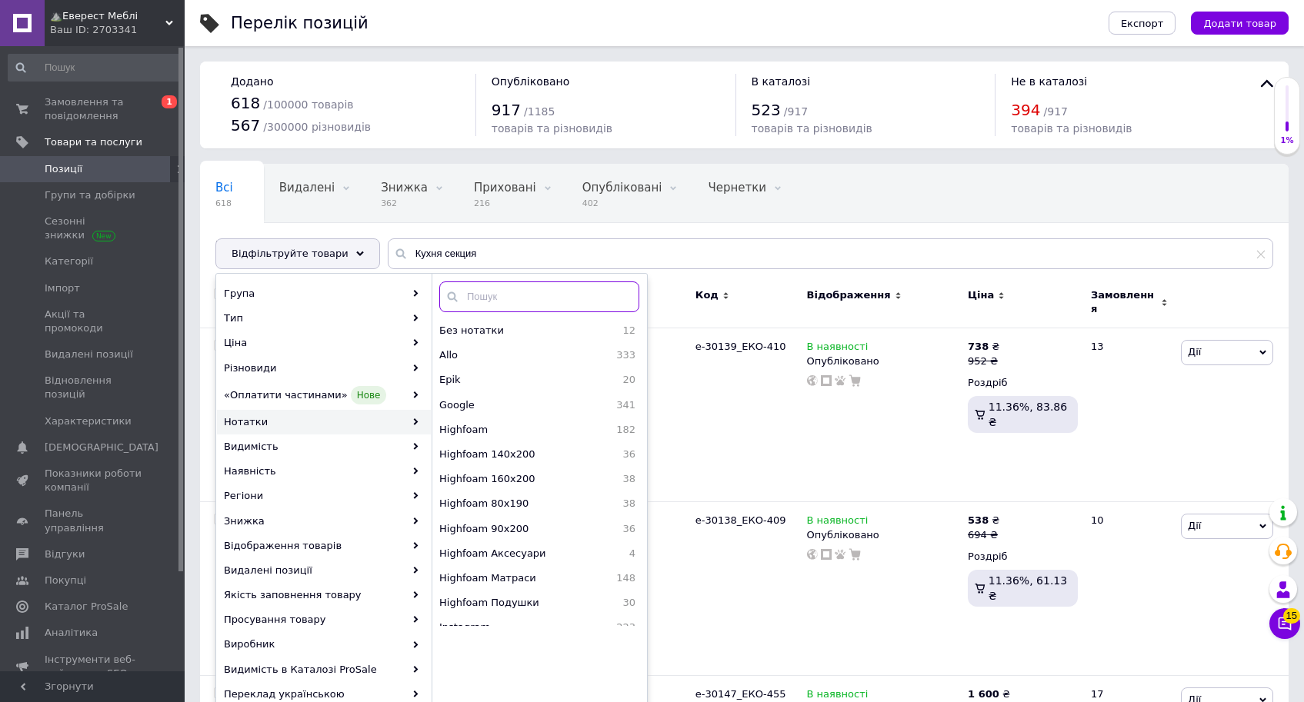
click at [495, 298] on input "text" at bounding box center [539, 296] width 200 height 31
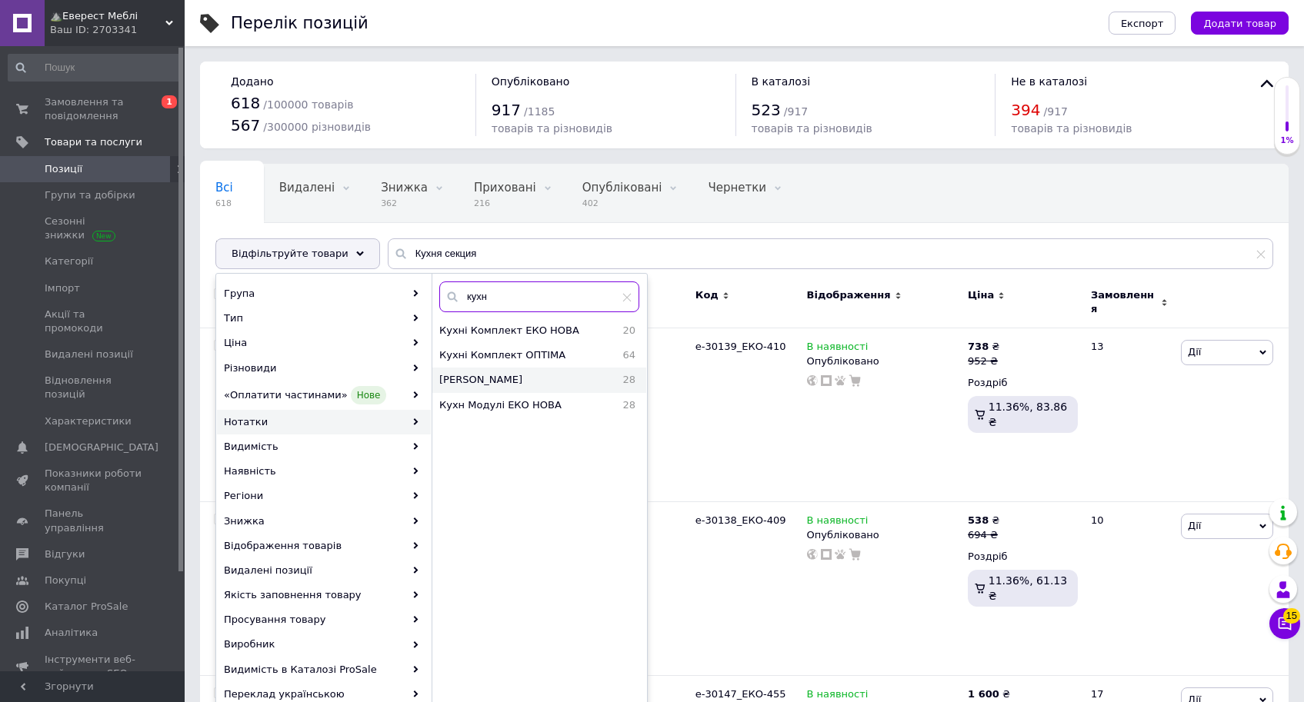
type input "кухн"
click at [460, 376] on span "[PERSON_NAME]" at bounding box center [518, 380] width 158 height 14
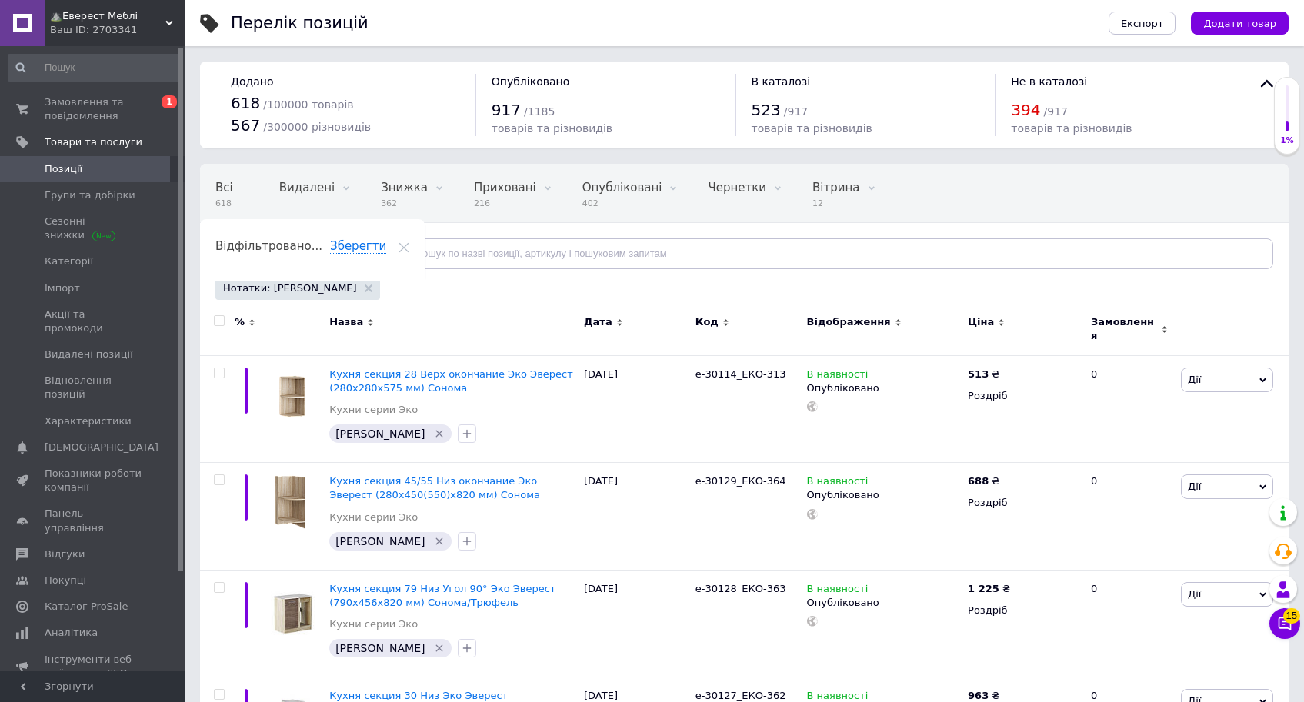
click at [221, 319] on input "checkbox" at bounding box center [219, 321] width 10 height 10
checkbox input "true"
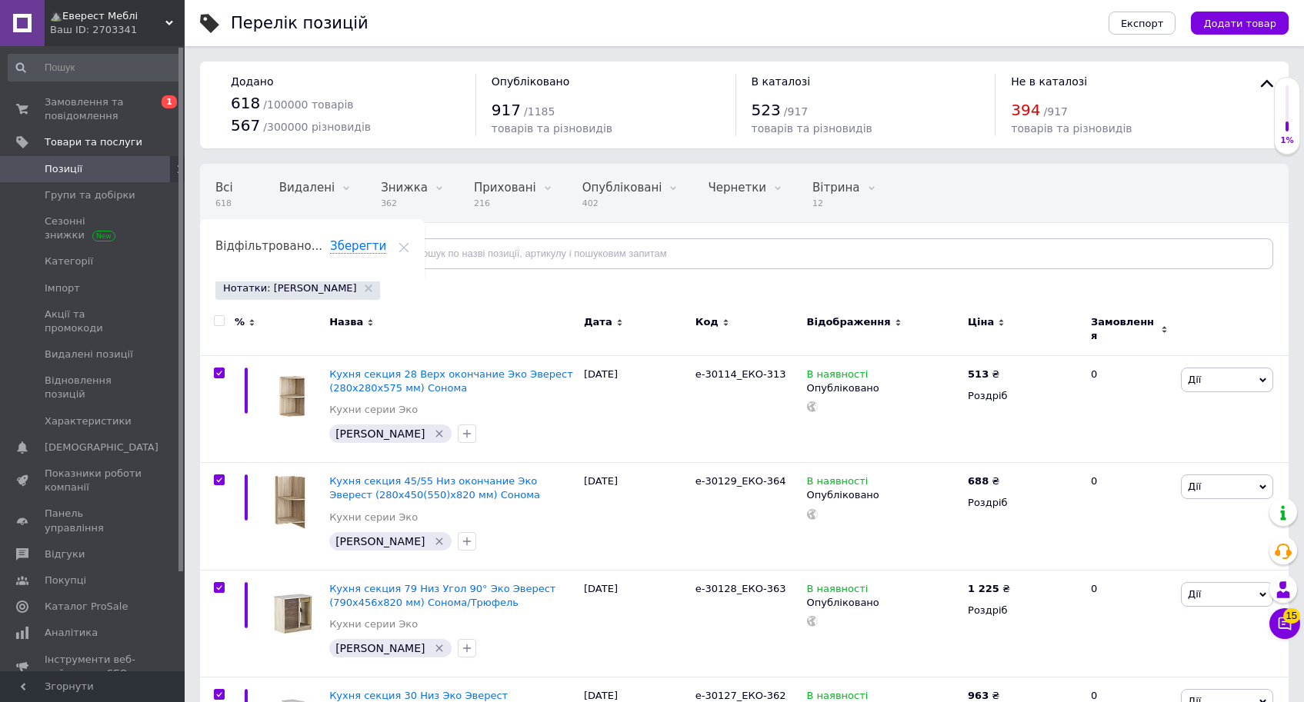
checkbox input "true"
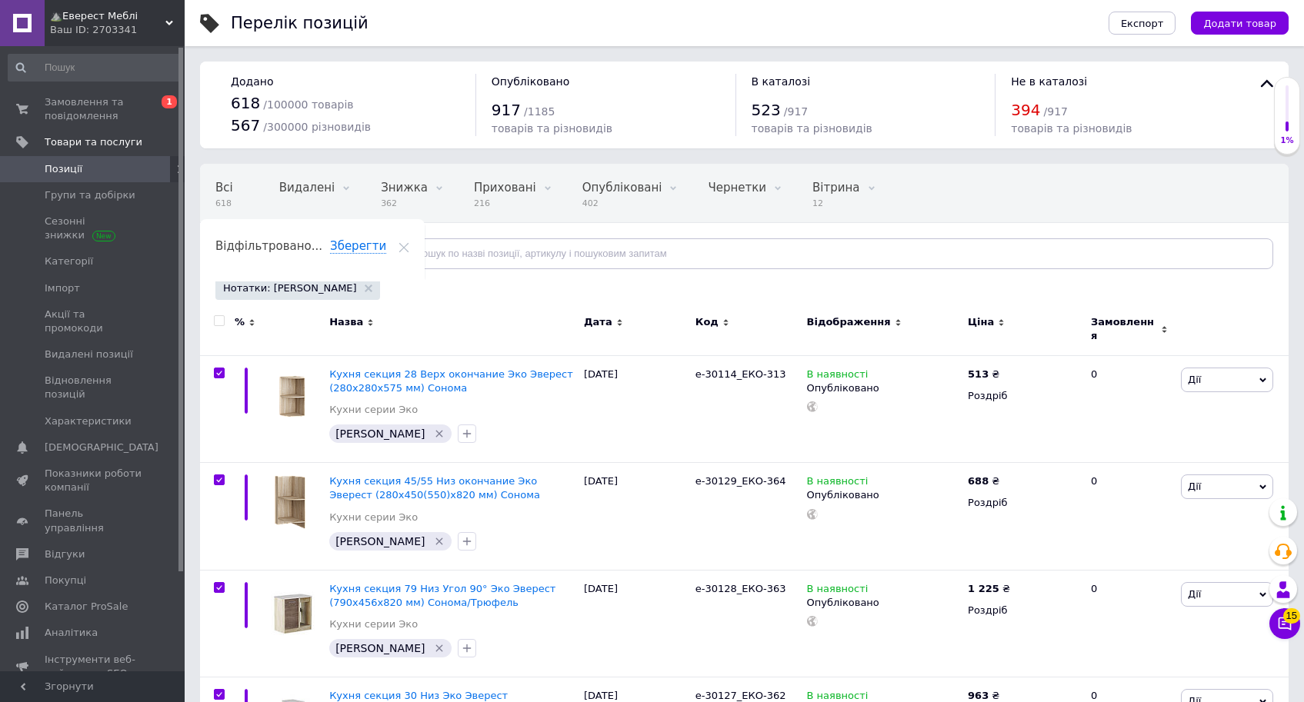
checkbox input "true"
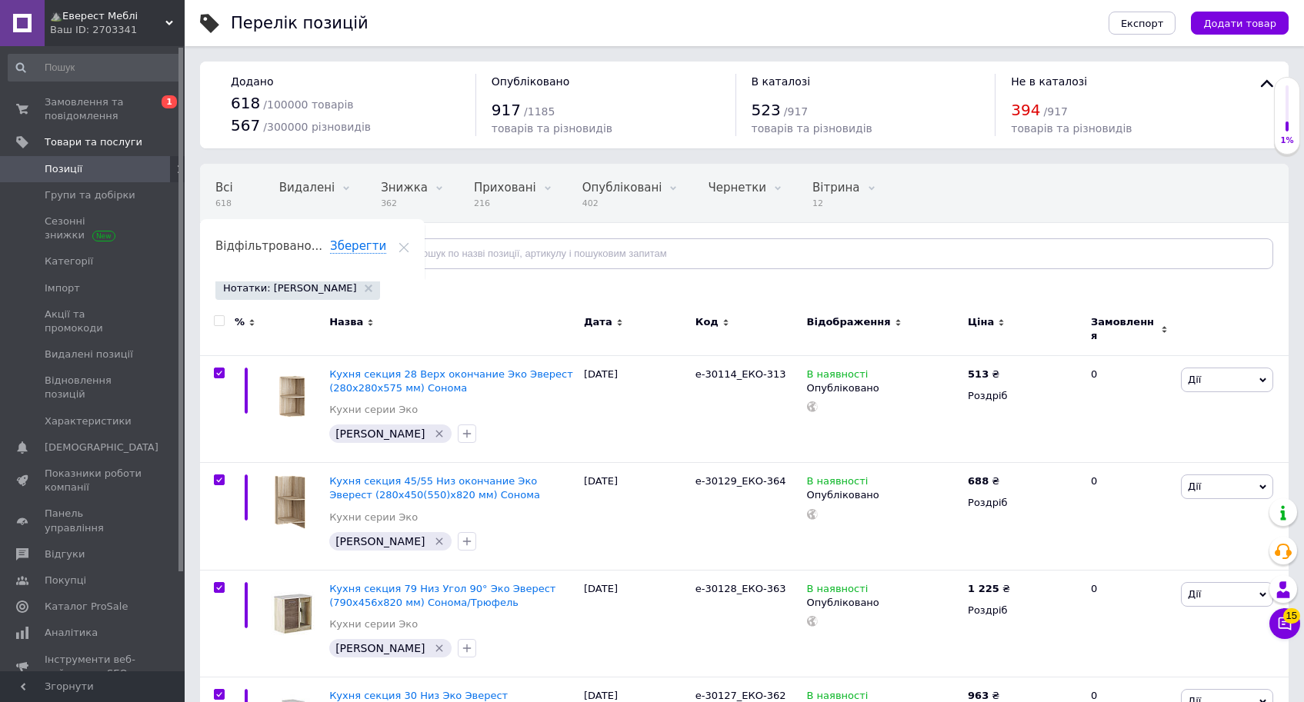
checkbox input "true"
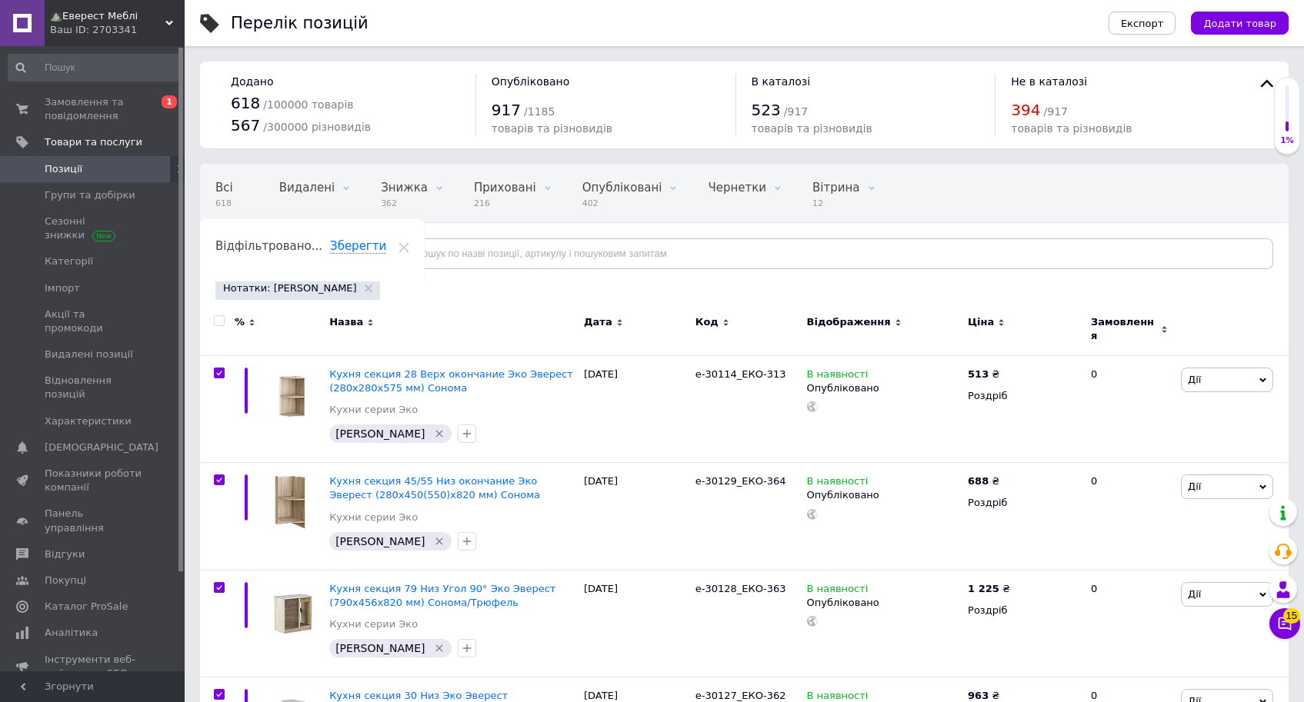
checkbox input "true"
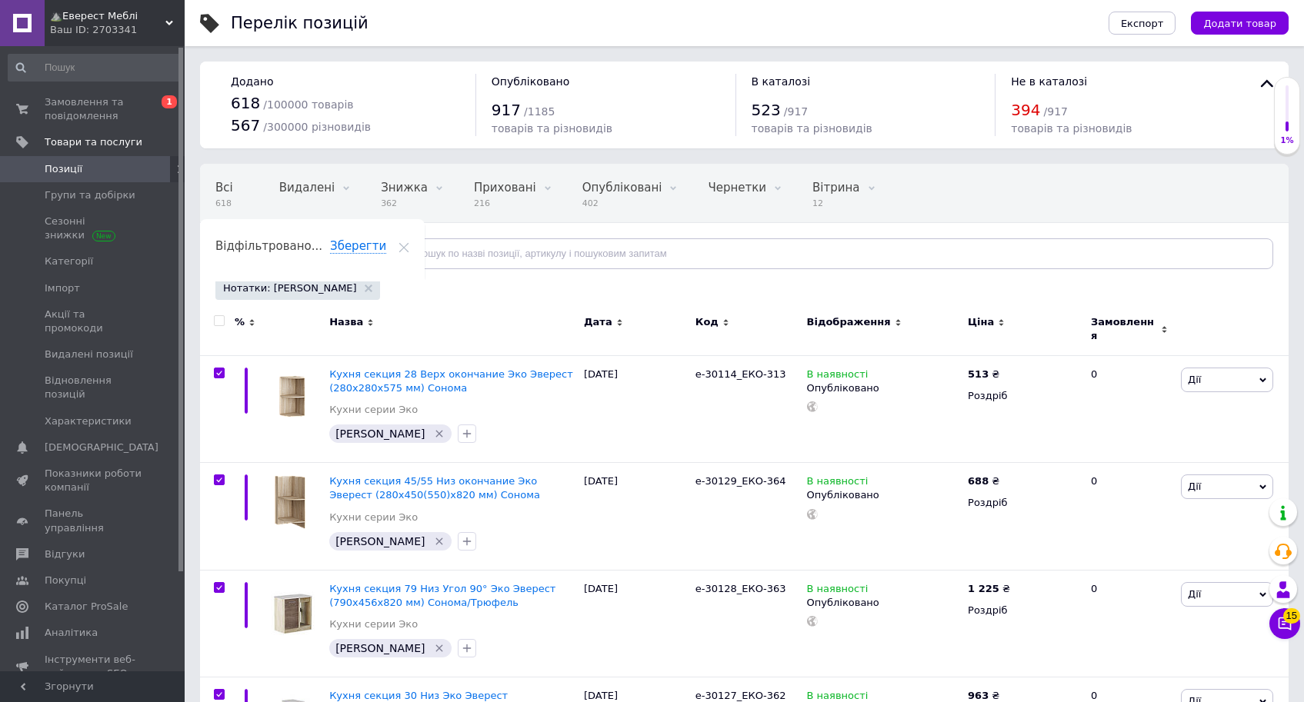
checkbox input "true"
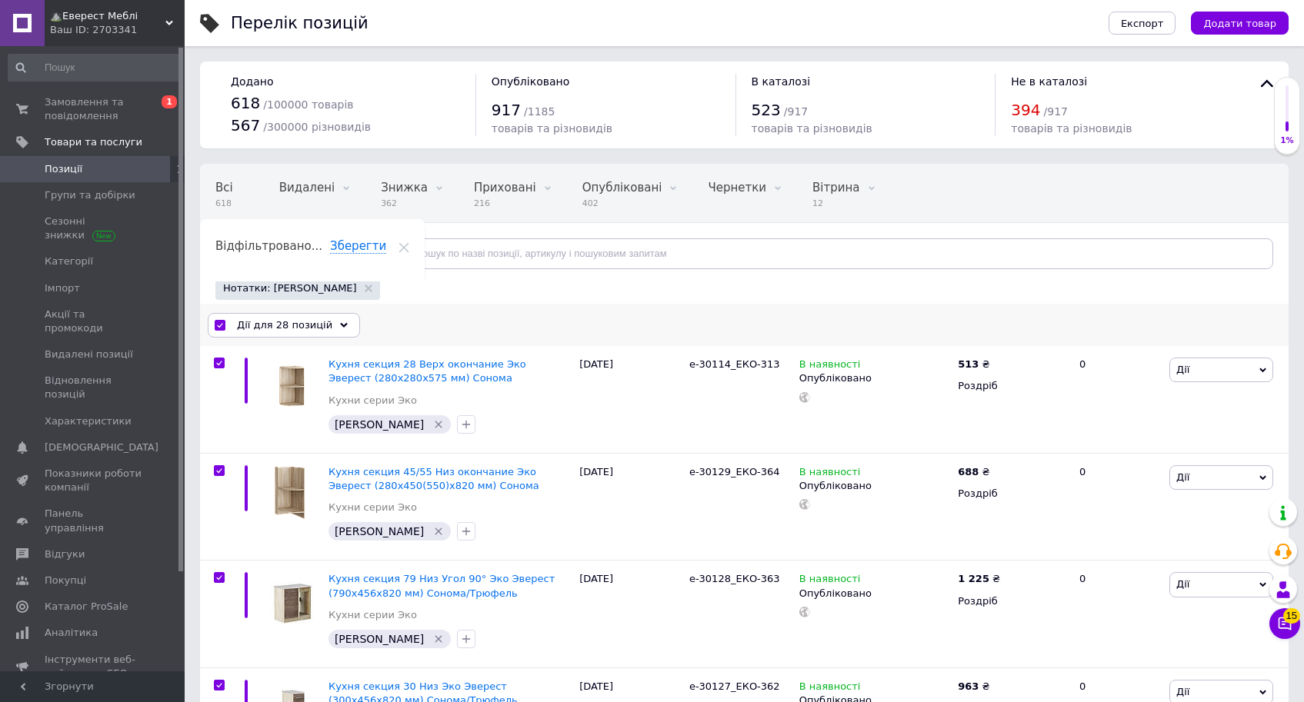
click at [278, 318] on span "Дії для 28 позицій" at bounding box center [284, 325] width 95 height 14
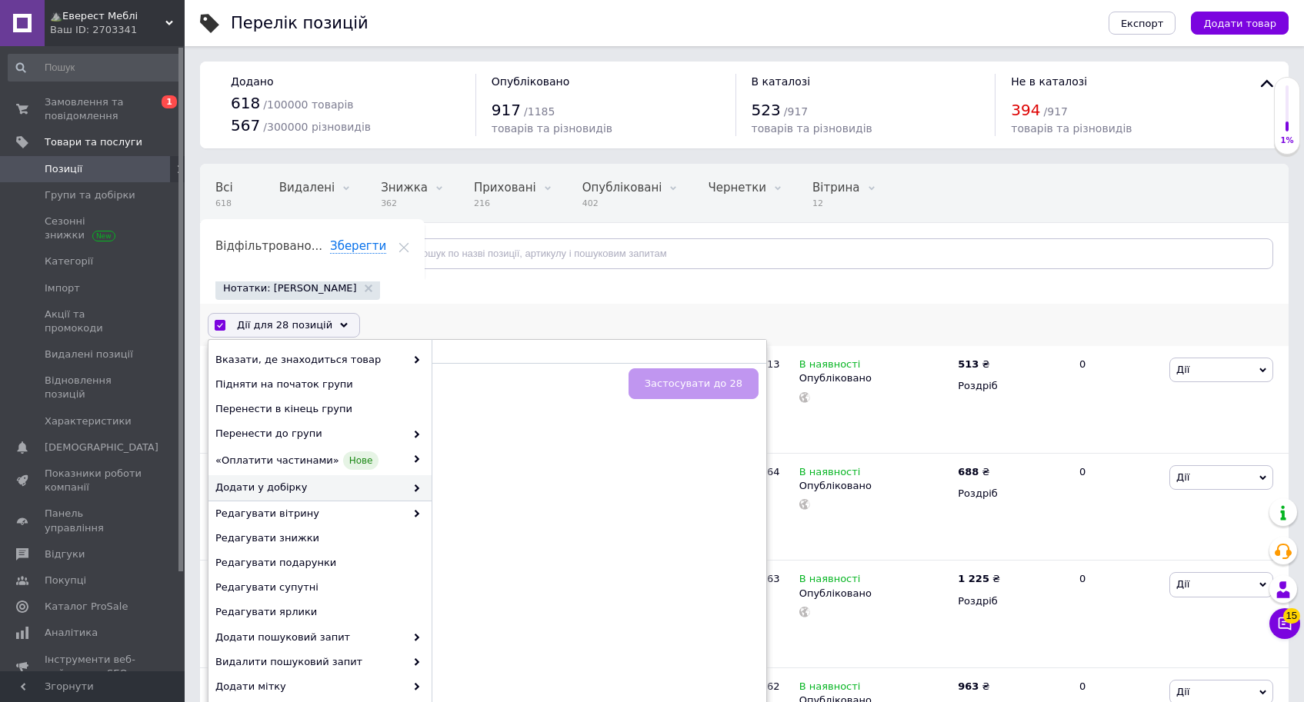
scroll to position [25, 0]
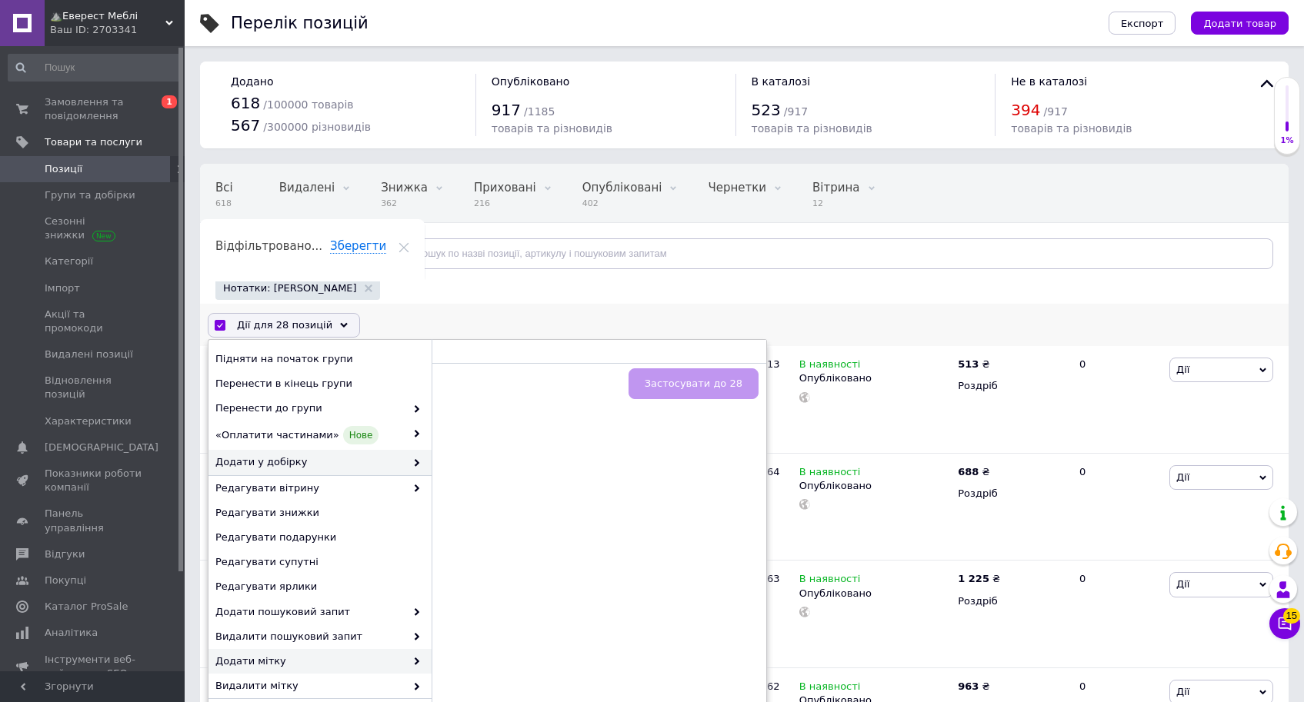
click at [294, 666] on span "Додати мітку" at bounding box center [310, 661] width 190 height 14
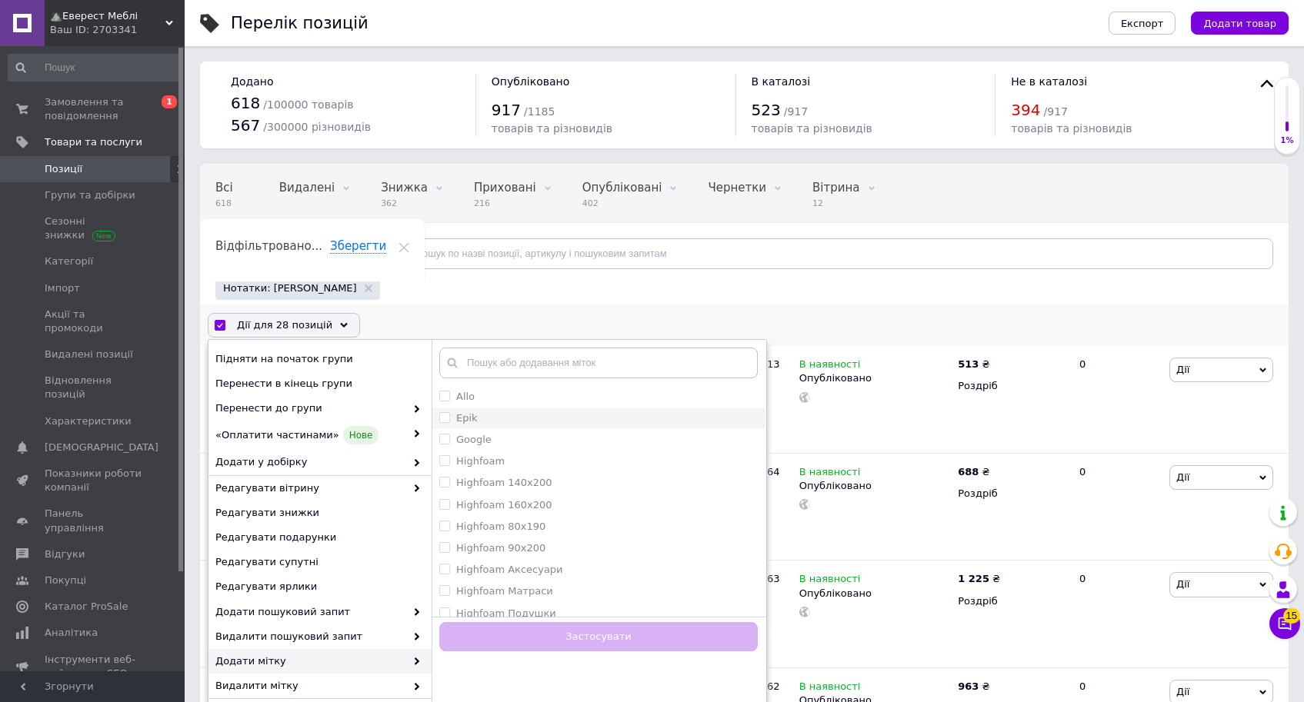
click at [446, 419] on input "Epik" at bounding box center [444, 417] width 10 height 10
checkbox input "true"
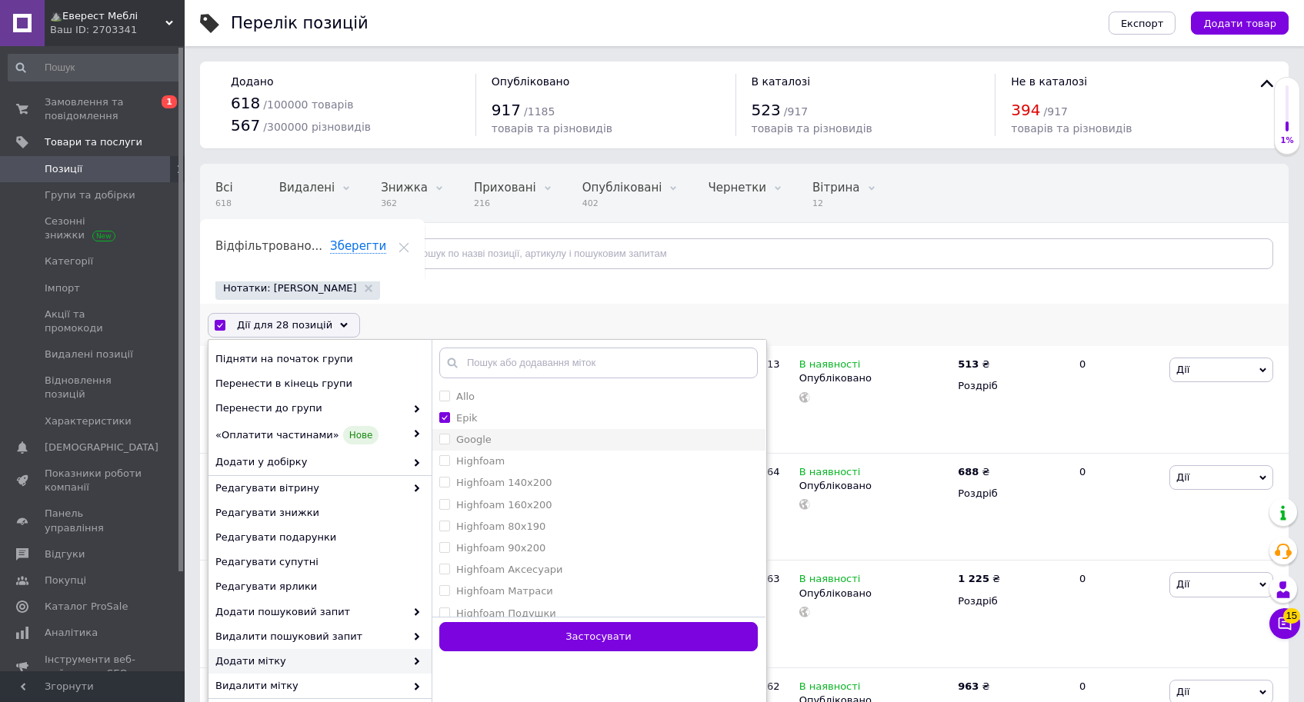
click at [445, 440] on input "Google" at bounding box center [444, 439] width 10 height 10
checkbox input "true"
click at [518, 632] on button "Застосувати" at bounding box center [598, 637] width 318 height 30
checkbox input "false"
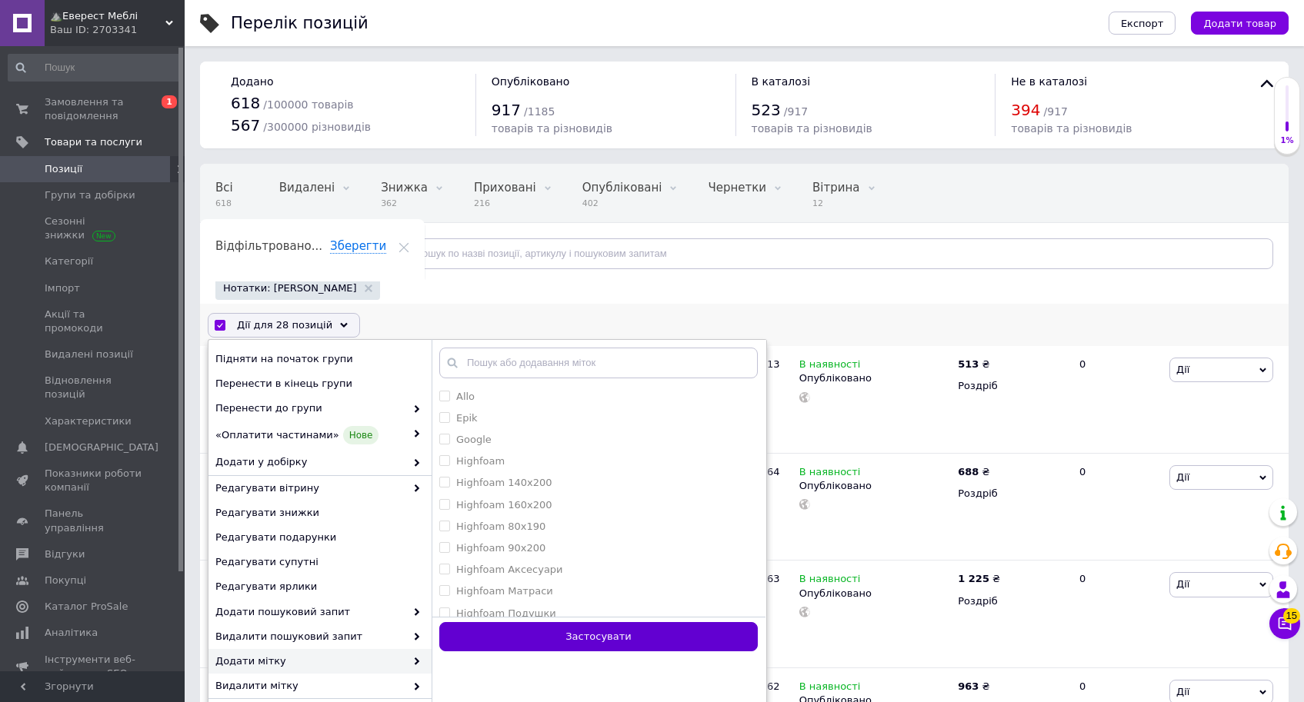
checkbox input "false"
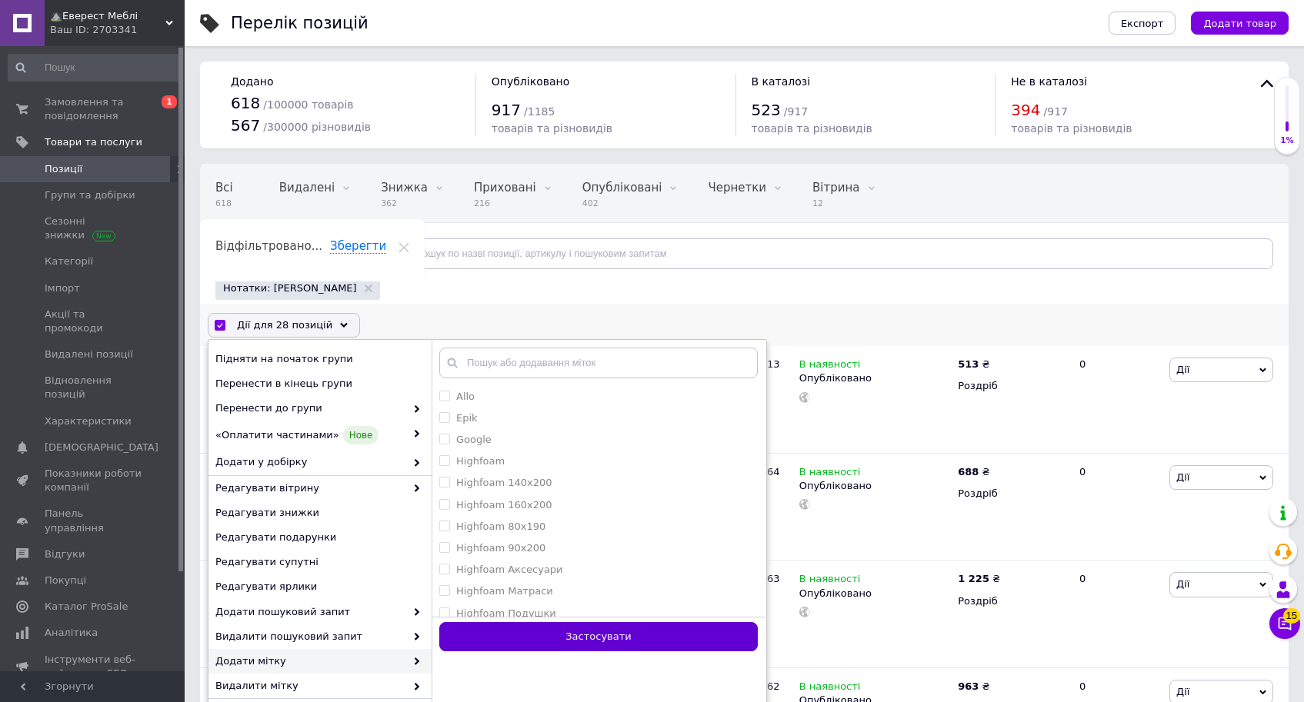
checkbox input "false"
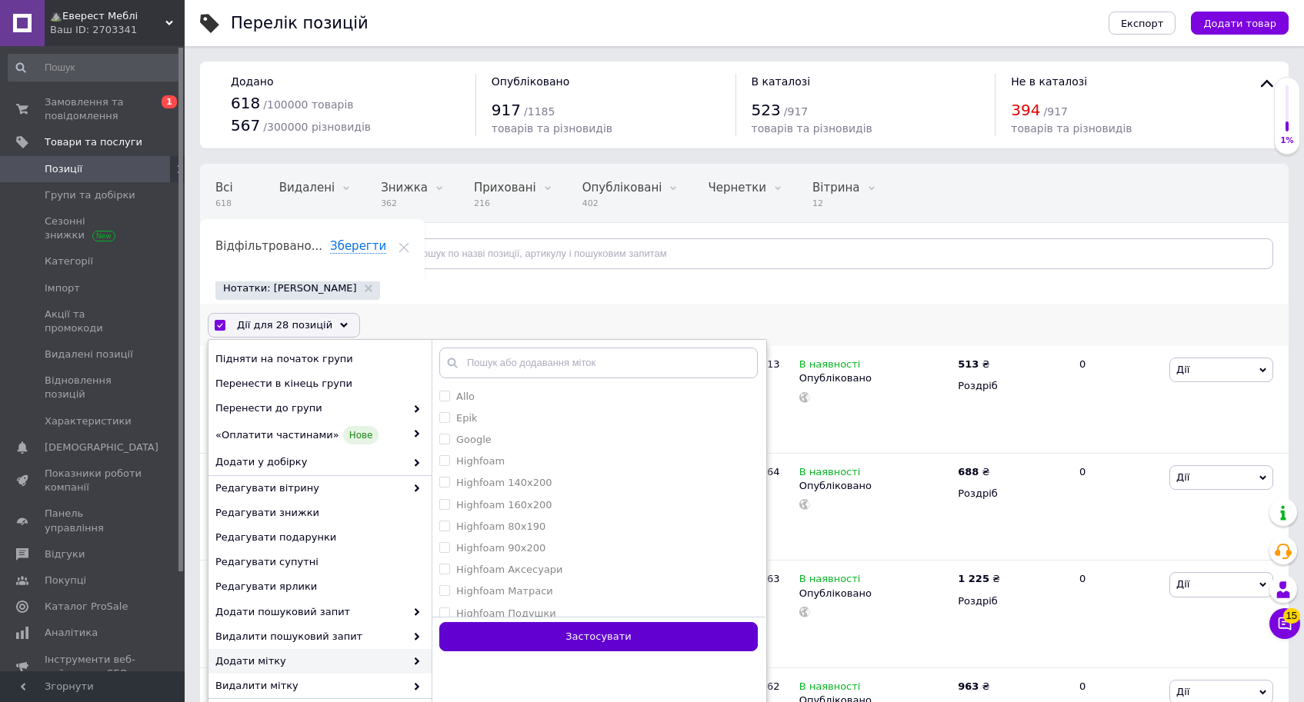
checkbox input "false"
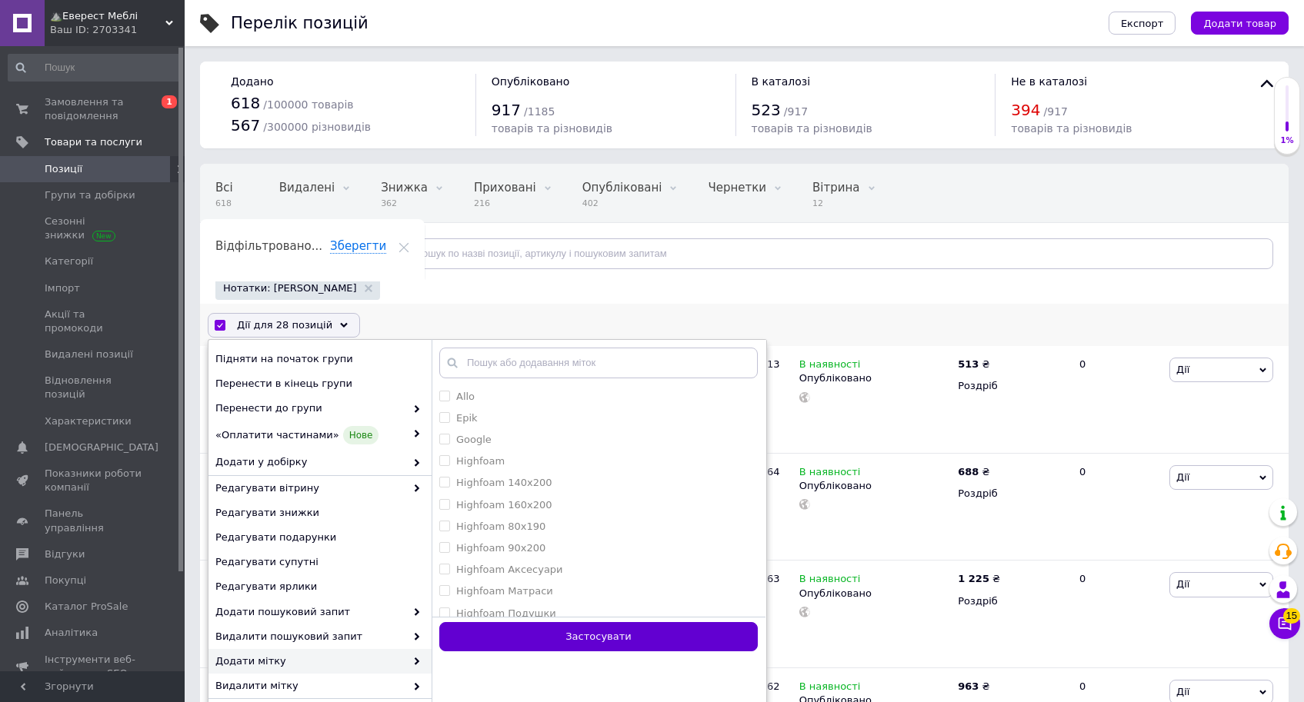
checkbox input "false"
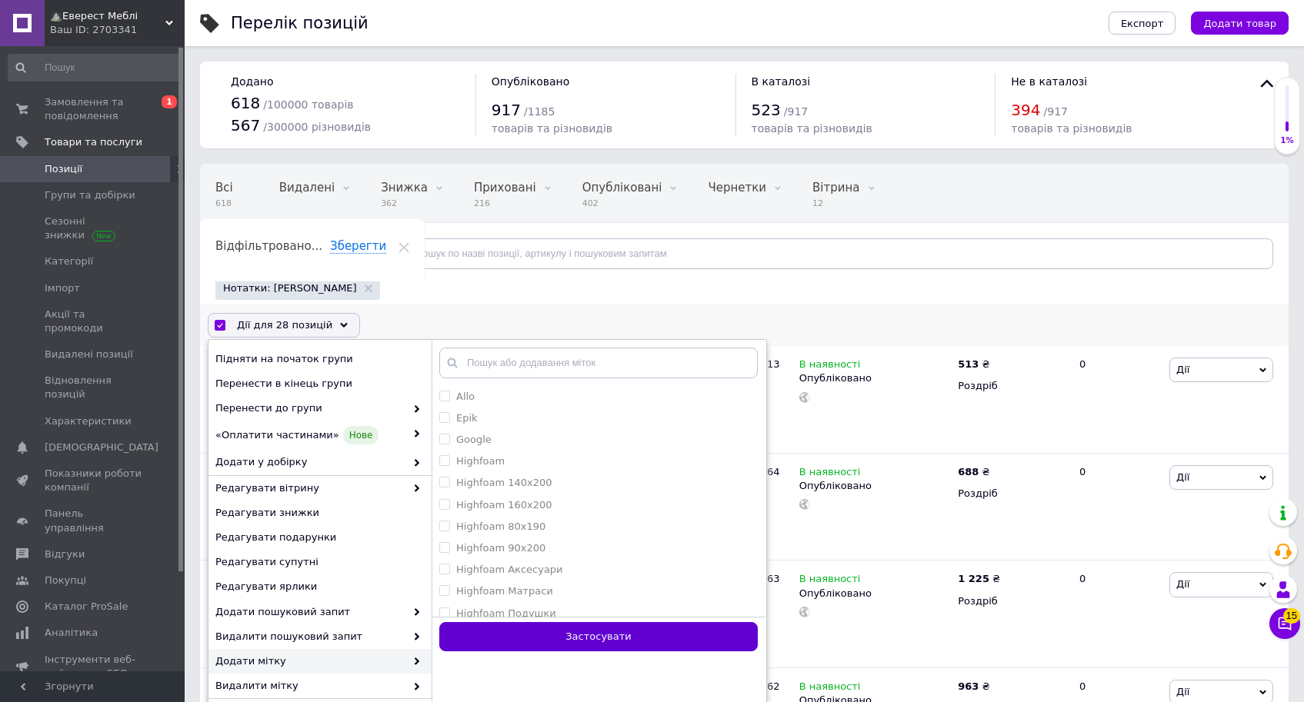
checkbox input "false"
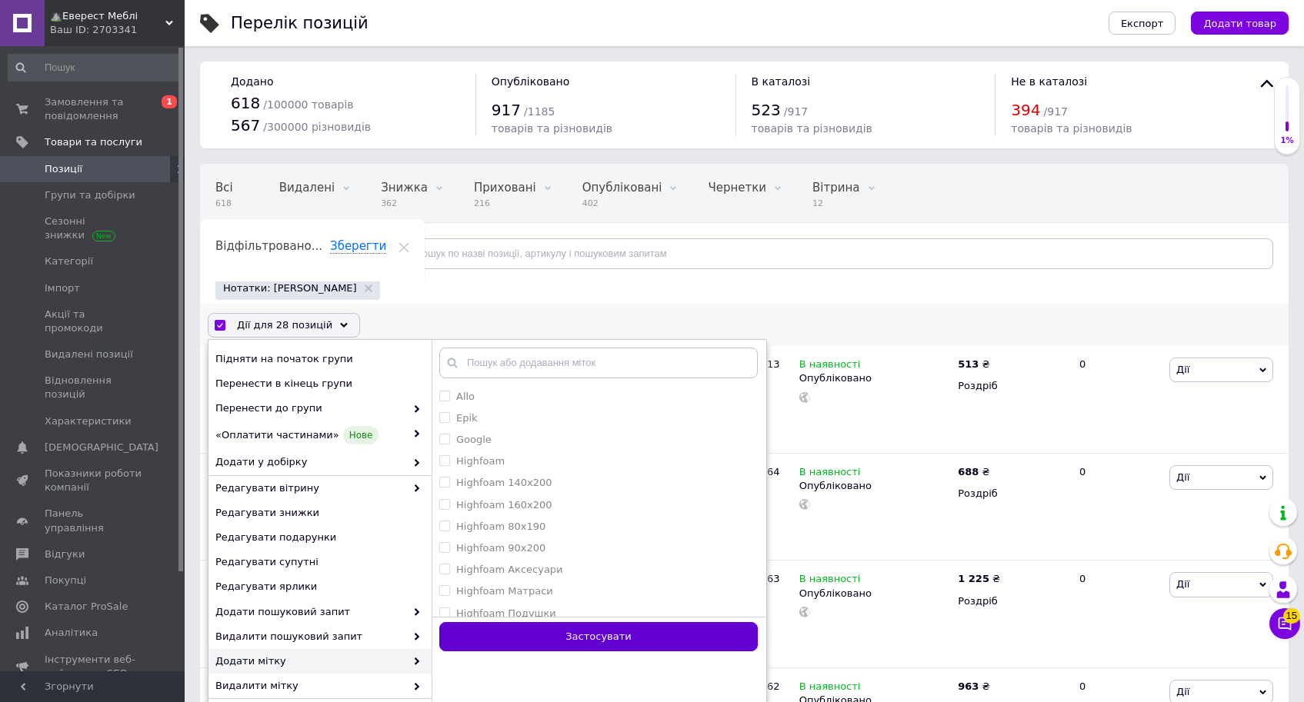
checkbox input "false"
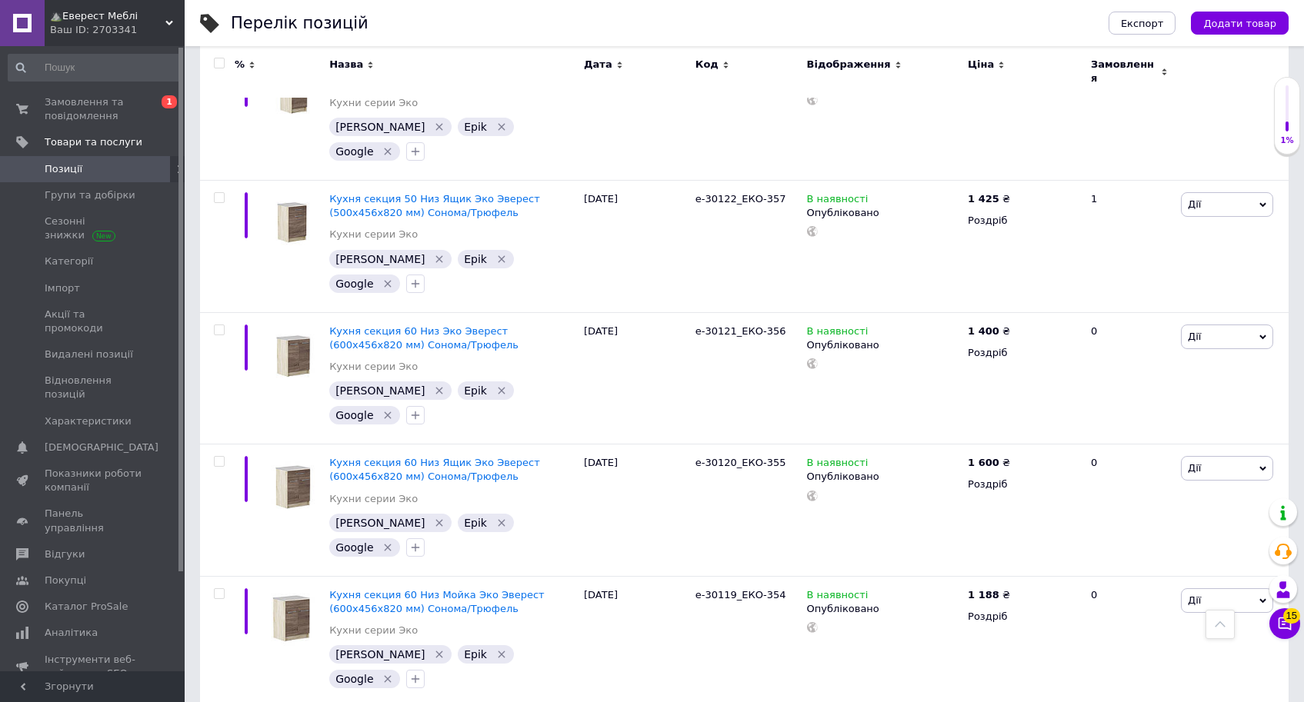
scroll to position [1307, 0]
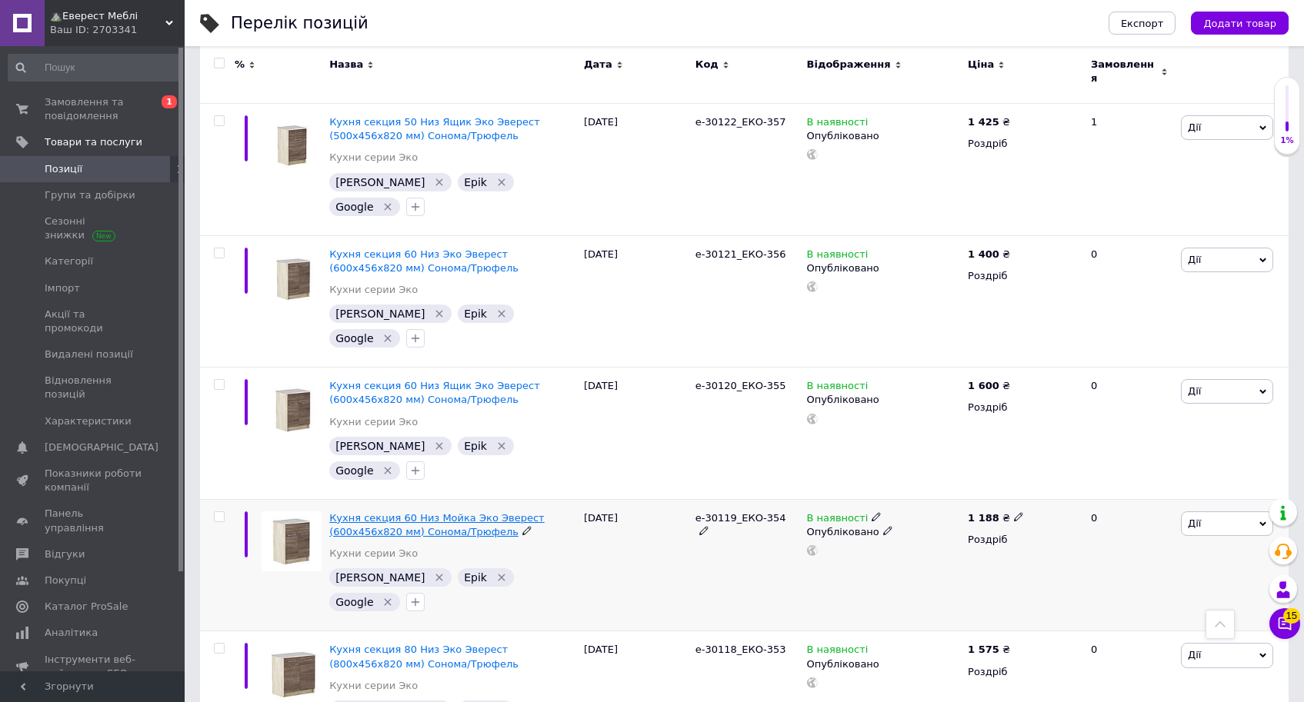
click at [490, 512] on span "Кухня секция 60 Низ Мойка Эко Эверест (600х456х820 мм) Сонома/Трюфель" at bounding box center [436, 524] width 215 height 25
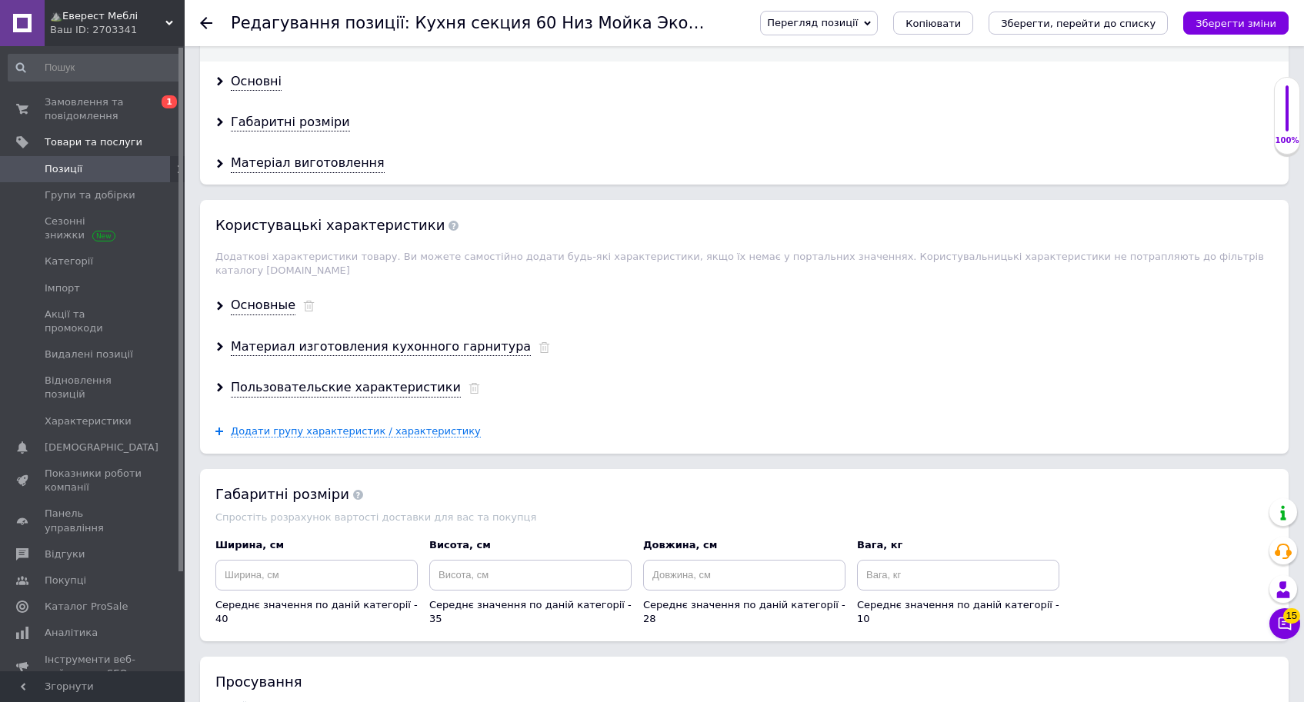
scroll to position [1769, 0]
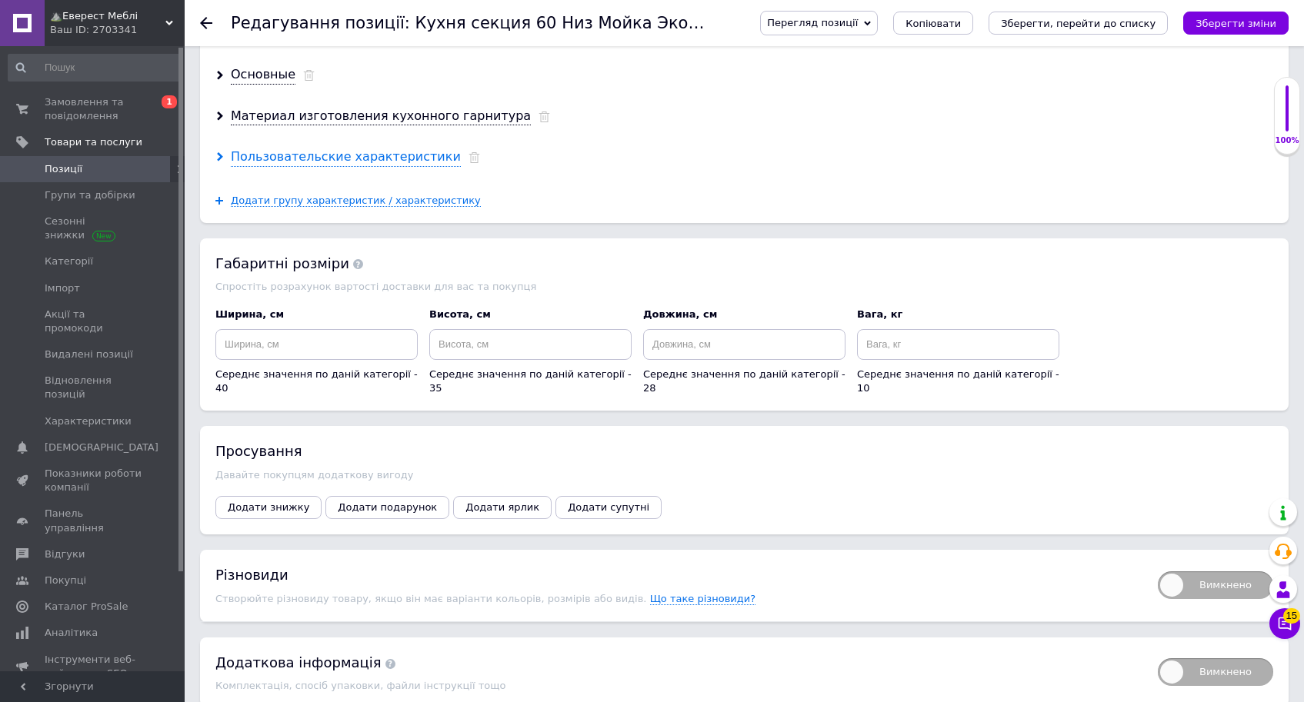
click at [329, 150] on div "Пользовательские характеристики" at bounding box center [346, 157] width 230 height 18
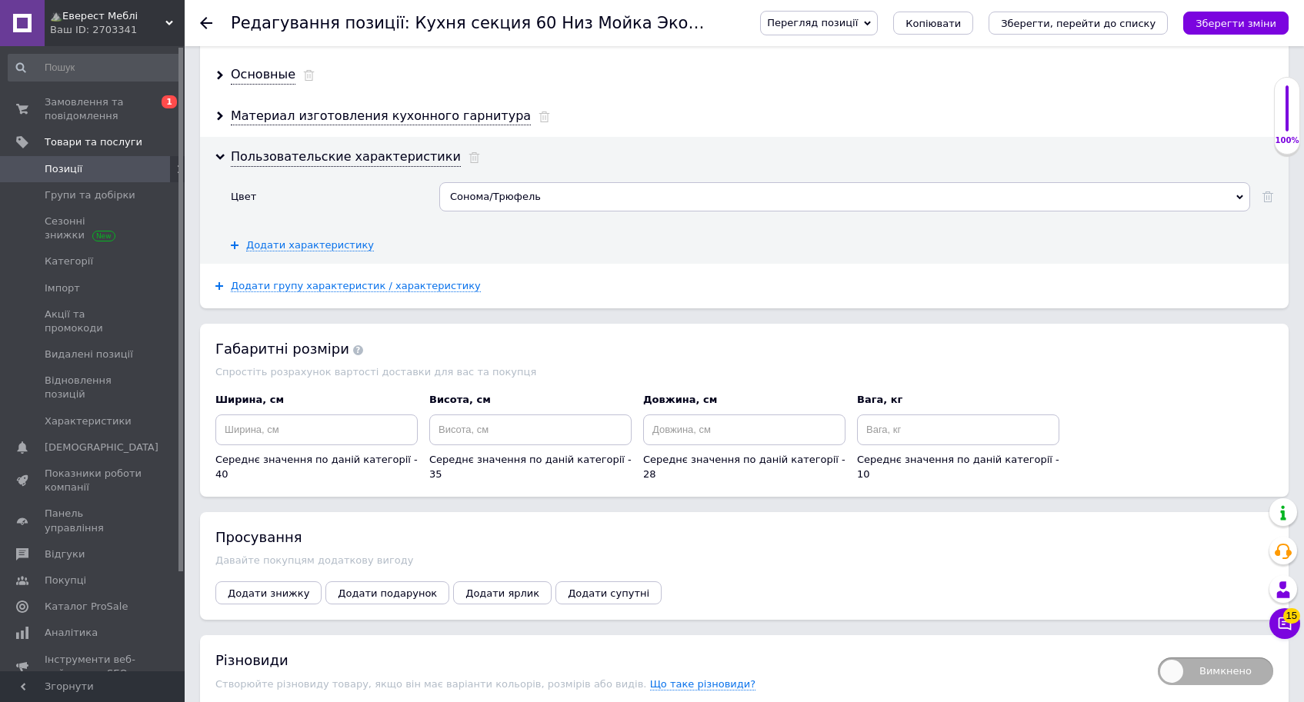
scroll to position [2000, 0]
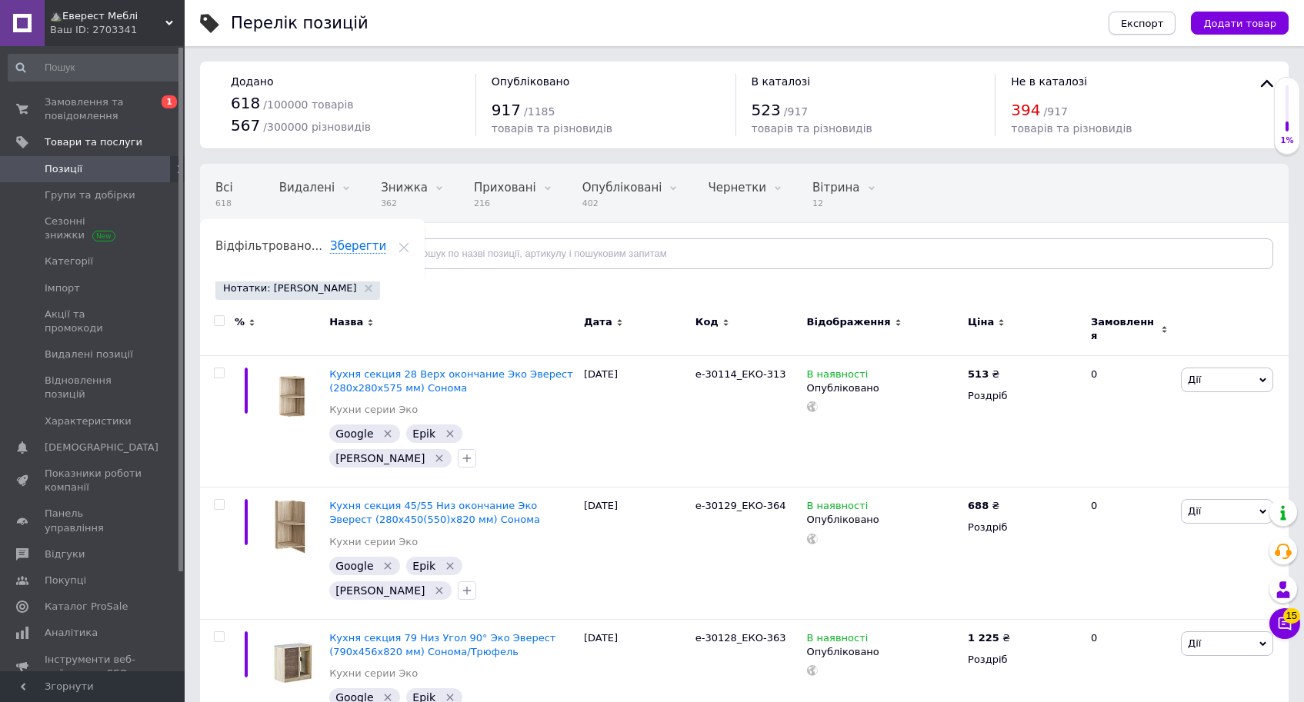
click at [1151, 18] on span "Експорт" at bounding box center [1142, 24] width 43 height 12
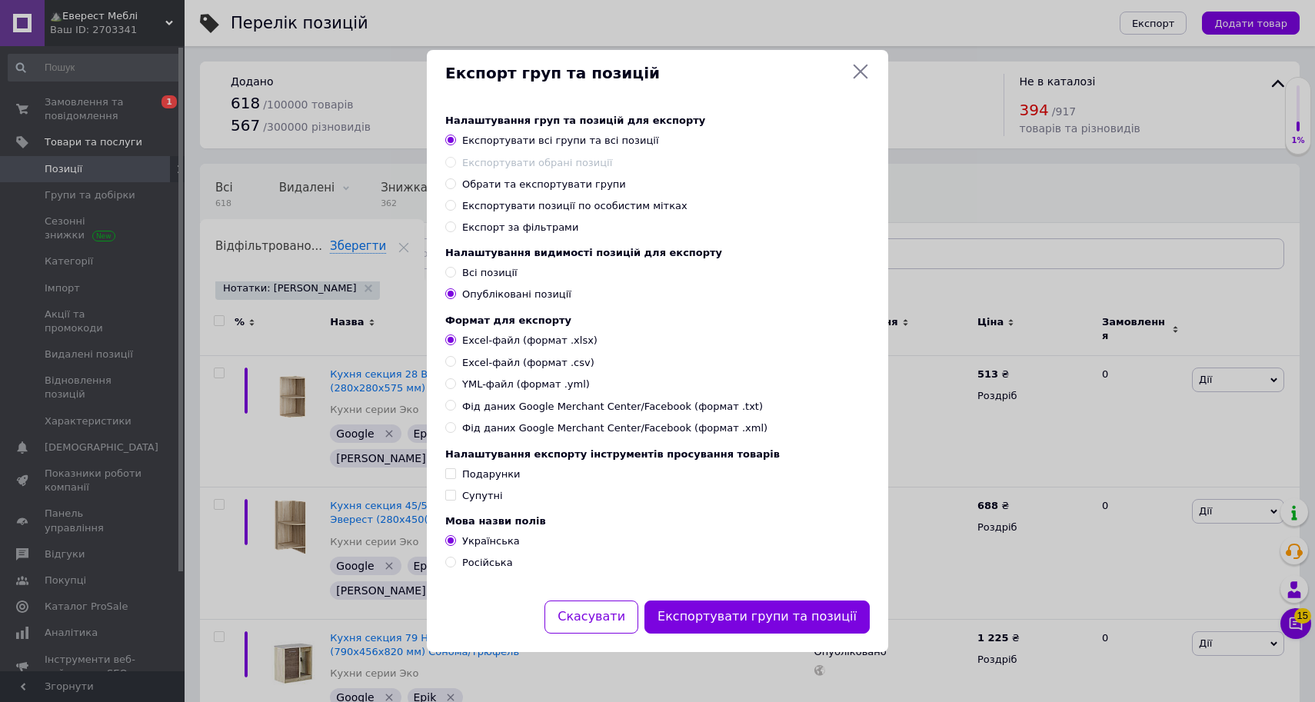
click at [604, 203] on span "Експортувати позиції по особистим мітках" at bounding box center [574, 206] width 225 height 12
click at [455, 203] on input "Експортувати позиції по особистим мітках" at bounding box center [450, 205] width 10 height 10
radio input "true"
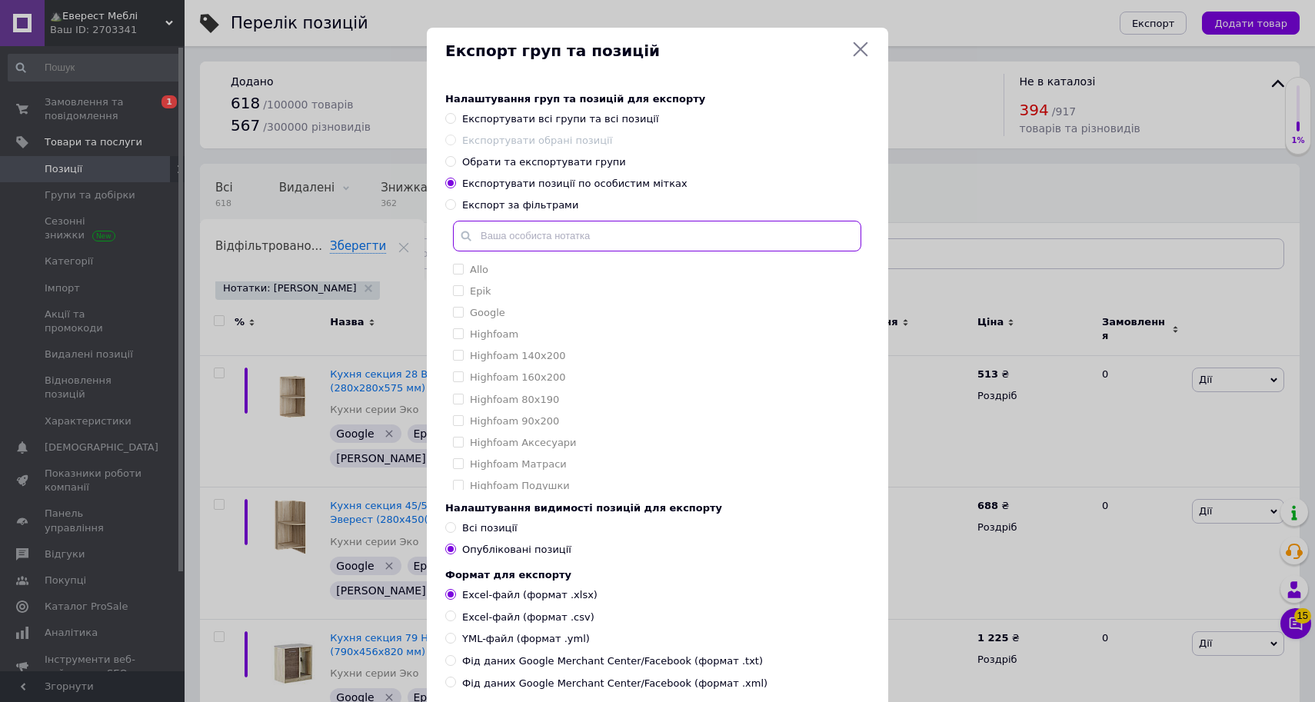
click at [598, 243] on input "text" at bounding box center [657, 236] width 408 height 31
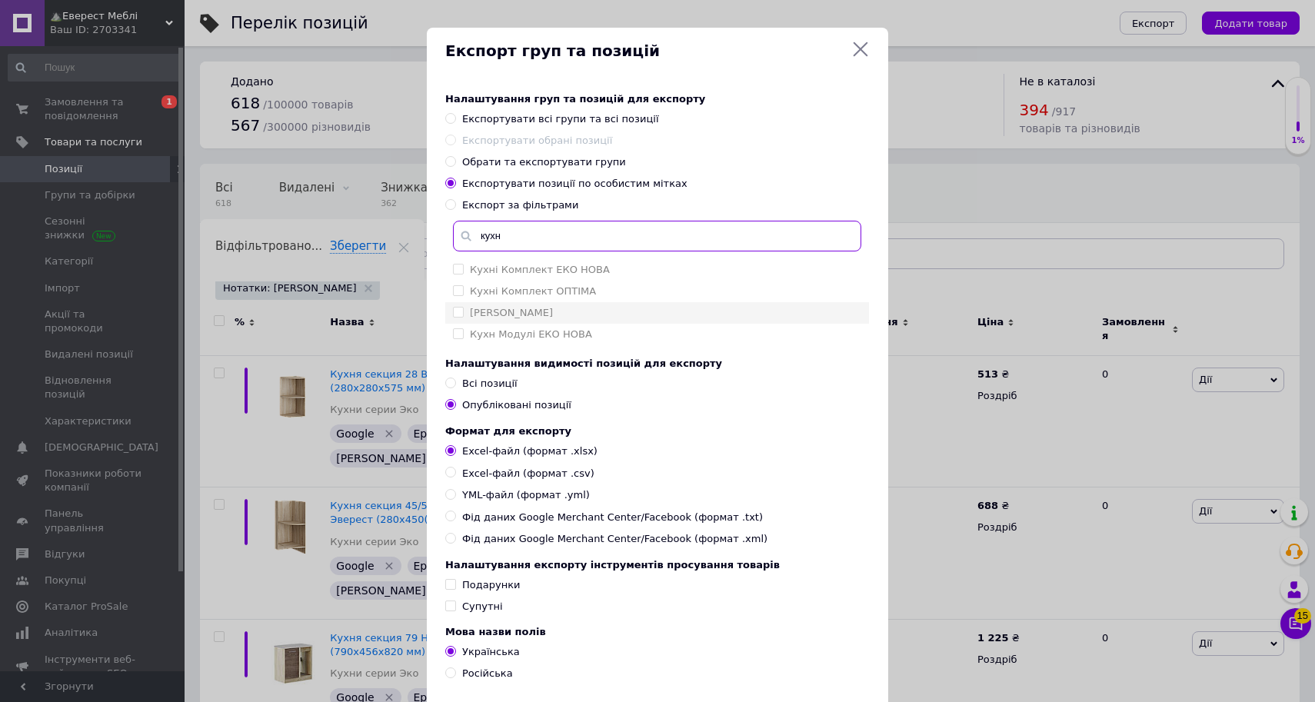
type input "кухн"
click at [524, 314] on label "[PERSON_NAME]" at bounding box center [511, 313] width 83 height 12
checkbox input "true"
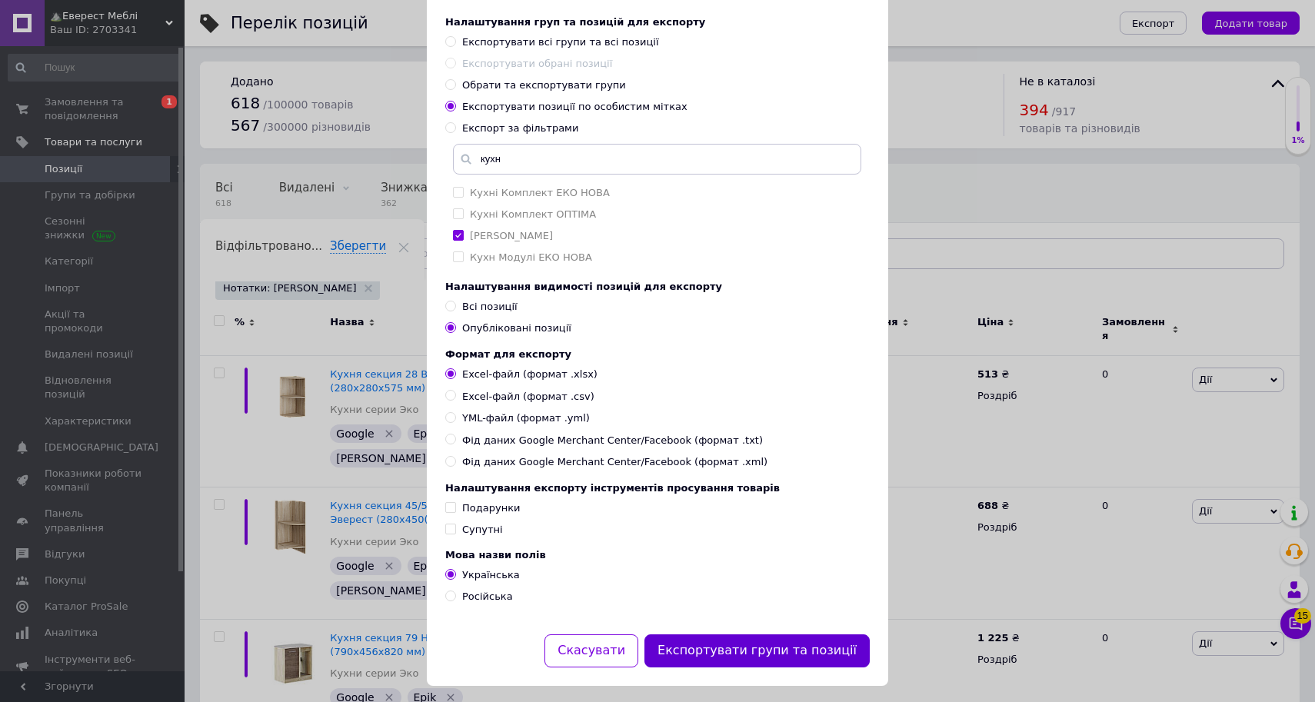
click at [809, 661] on button "Експортувати групи та позиції" at bounding box center [756, 650] width 225 height 33
click at [584, 582] on div "Українська" at bounding box center [657, 575] width 425 height 14
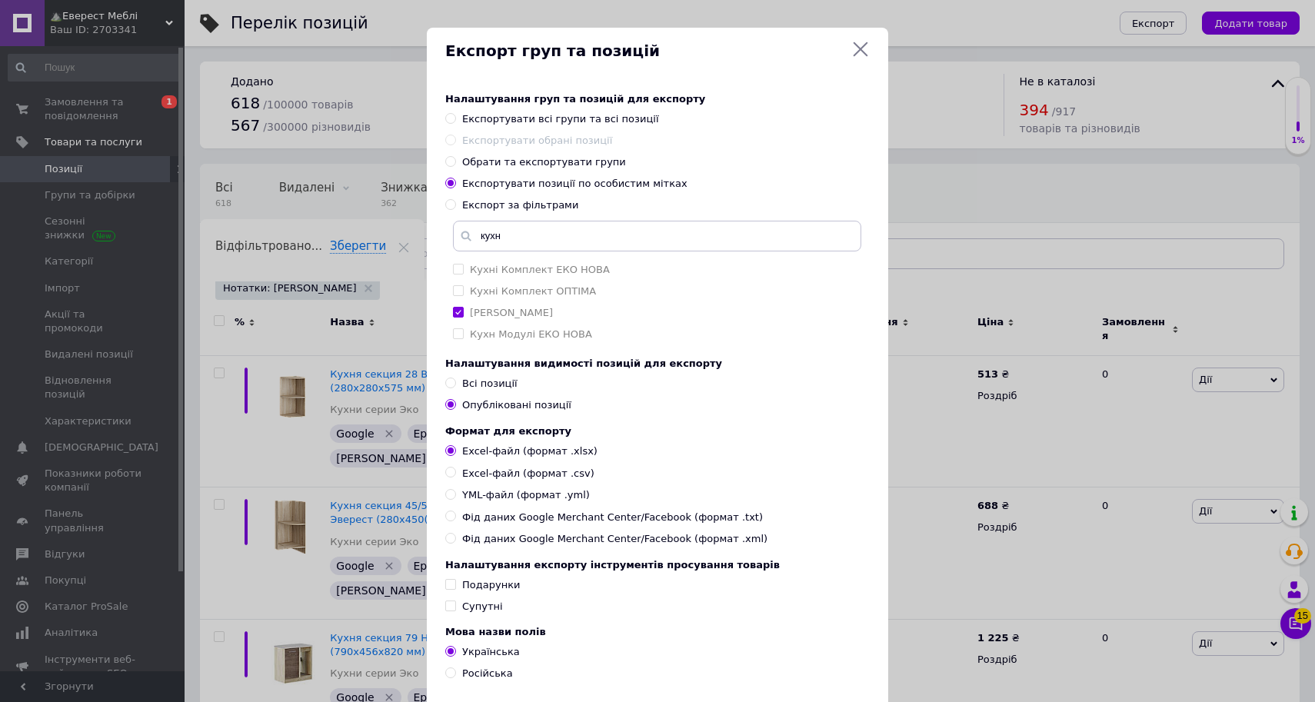
click at [859, 48] on icon at bounding box center [861, 49] width 15 height 15
click at [854, 48] on icon at bounding box center [860, 49] width 18 height 18
